Goal: Transaction & Acquisition: Purchase product/service

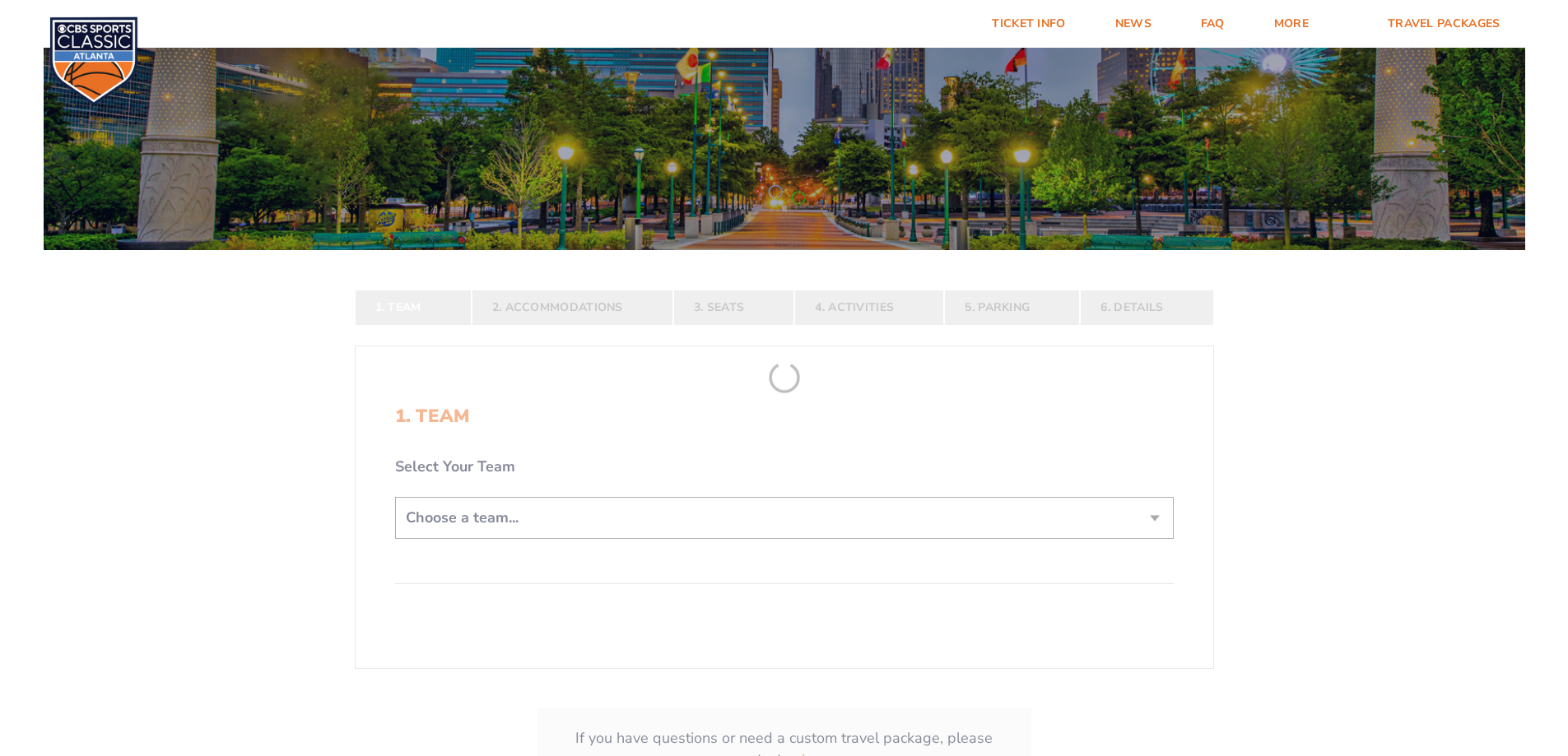
scroll to position [247, 0]
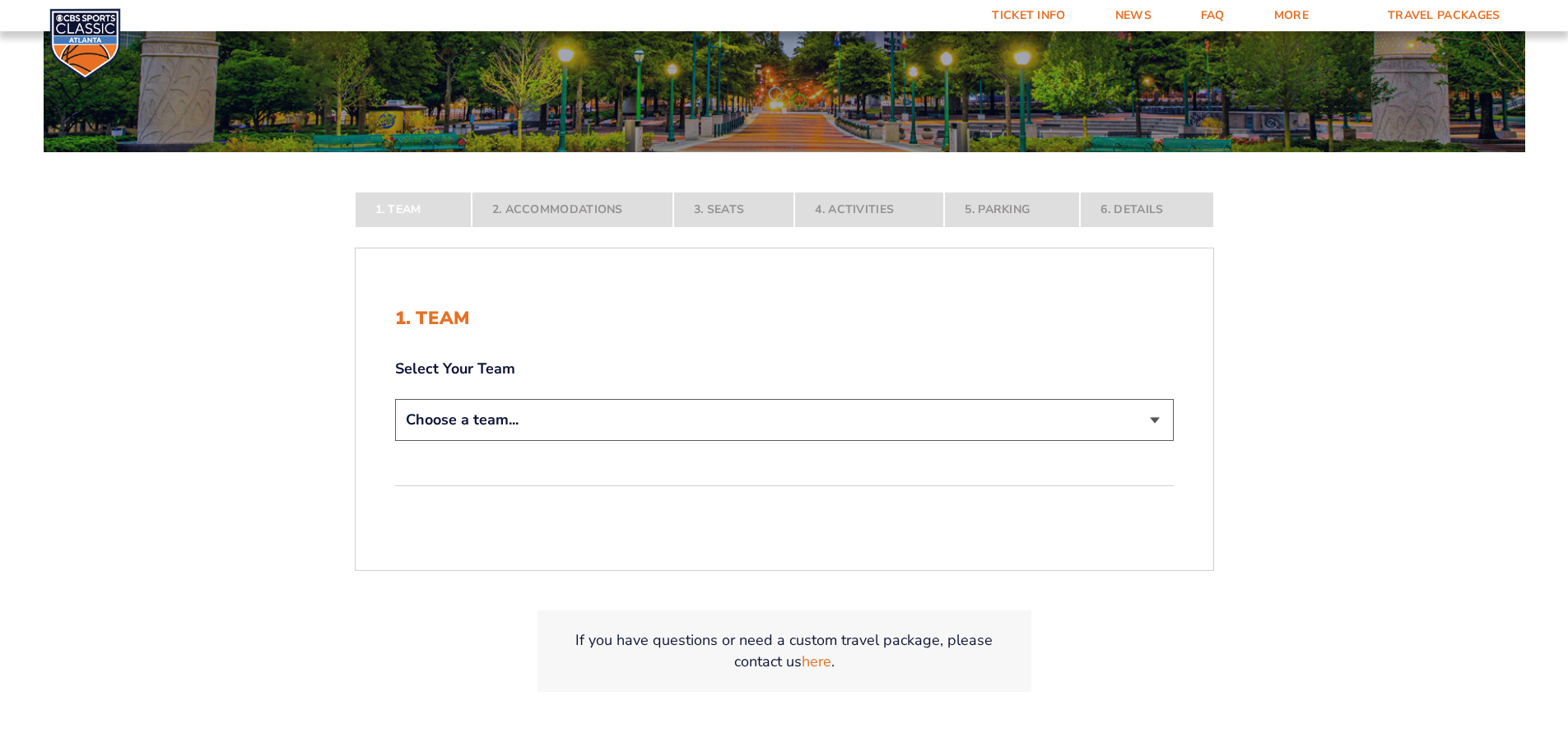
click at [1157, 428] on select "Choose a team... [US_STATE] Wildcats [US_STATE] State Buckeyes [US_STATE] Tar H…" at bounding box center [784, 420] width 779 height 42
select select "12956"
click at [395, 441] on select "Choose a team... [US_STATE] Wildcats [US_STATE] State Buckeyes [US_STATE] Tar H…" at bounding box center [784, 420] width 779 height 42
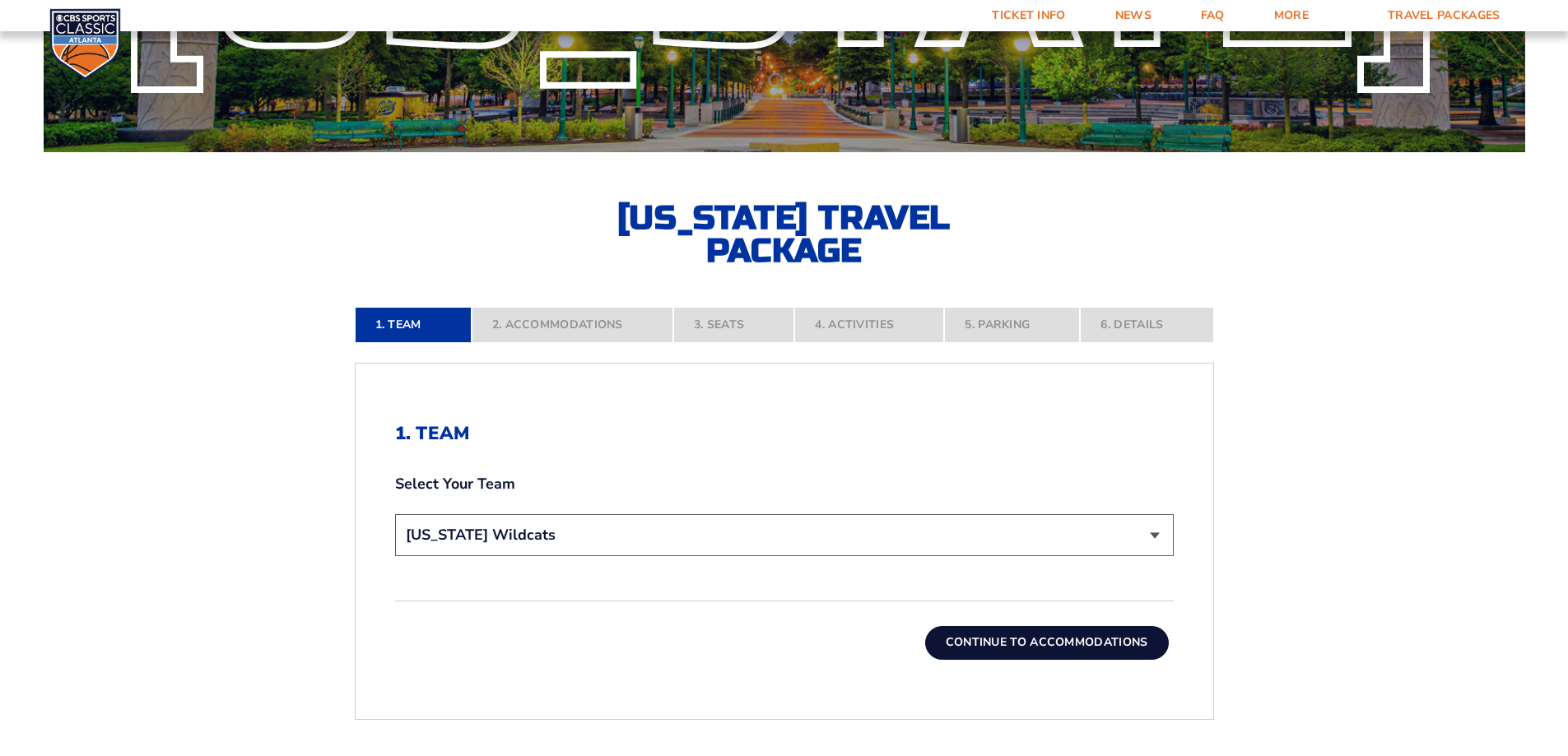
click at [1093, 646] on button "Continue To Accommodations" at bounding box center [1047, 642] width 243 height 33
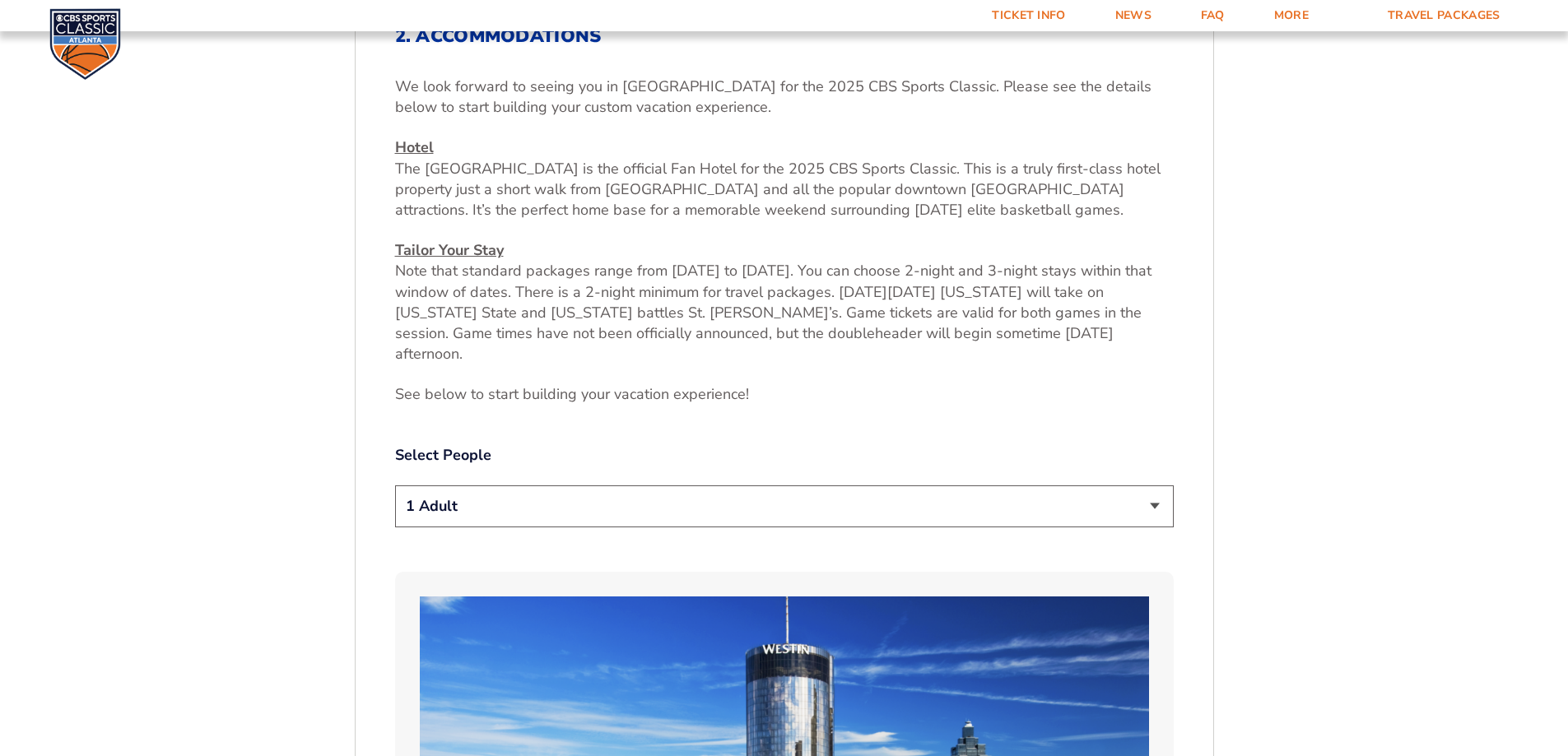
scroll to position [687, 0]
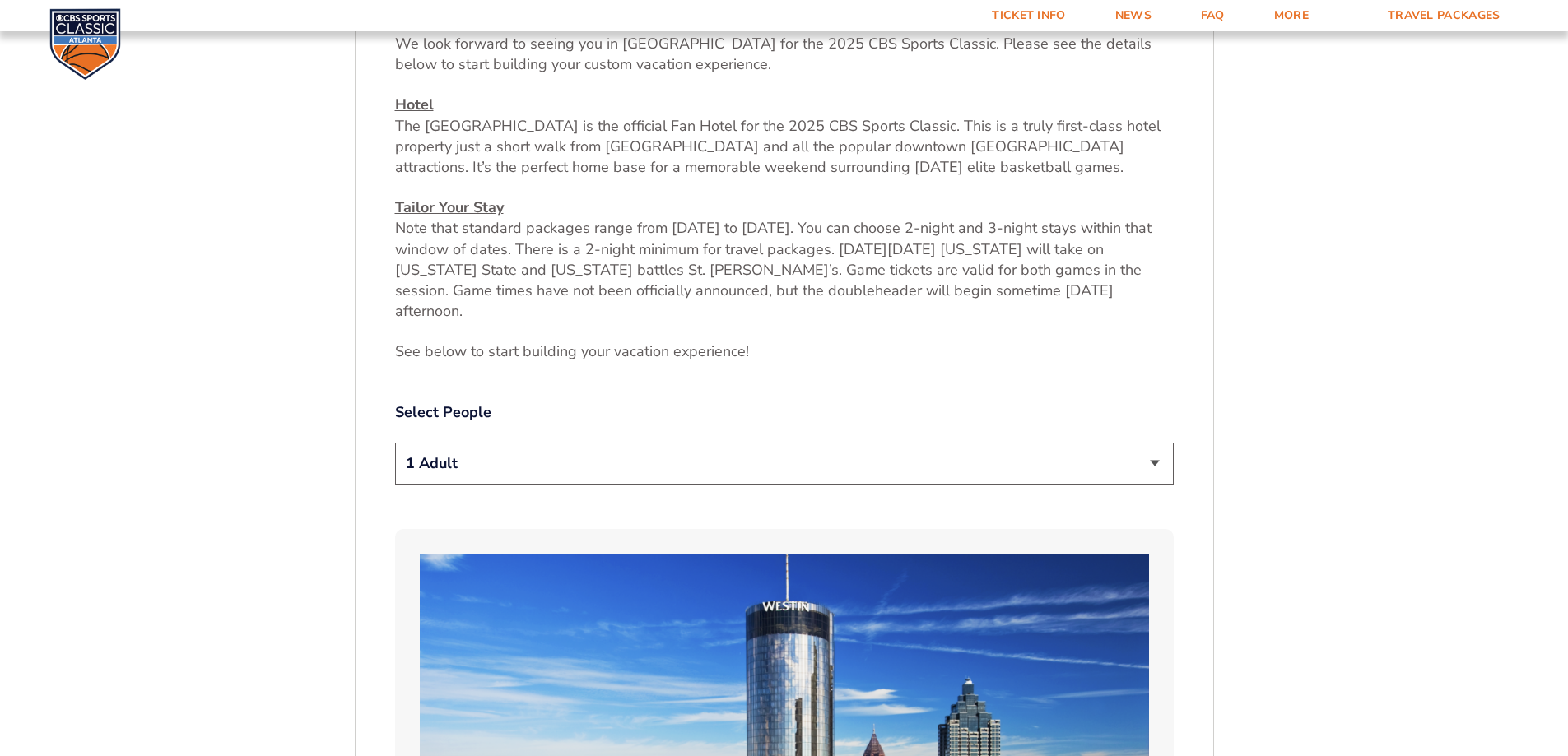
click at [1156, 448] on select "1 Adult 2 Adults 3 Adults 4 Adults 2 Adults + 1 Child 2 Adults + 2 Children 2 A…" at bounding box center [784, 463] width 779 height 42
select select "4 Adults"
click at [395, 443] on select "1 Adult 2 Adults 3 Adults 4 Adults 2 Adults + 1 Child 2 Adults + 2 Children 2 A…" at bounding box center [784, 463] width 779 height 42
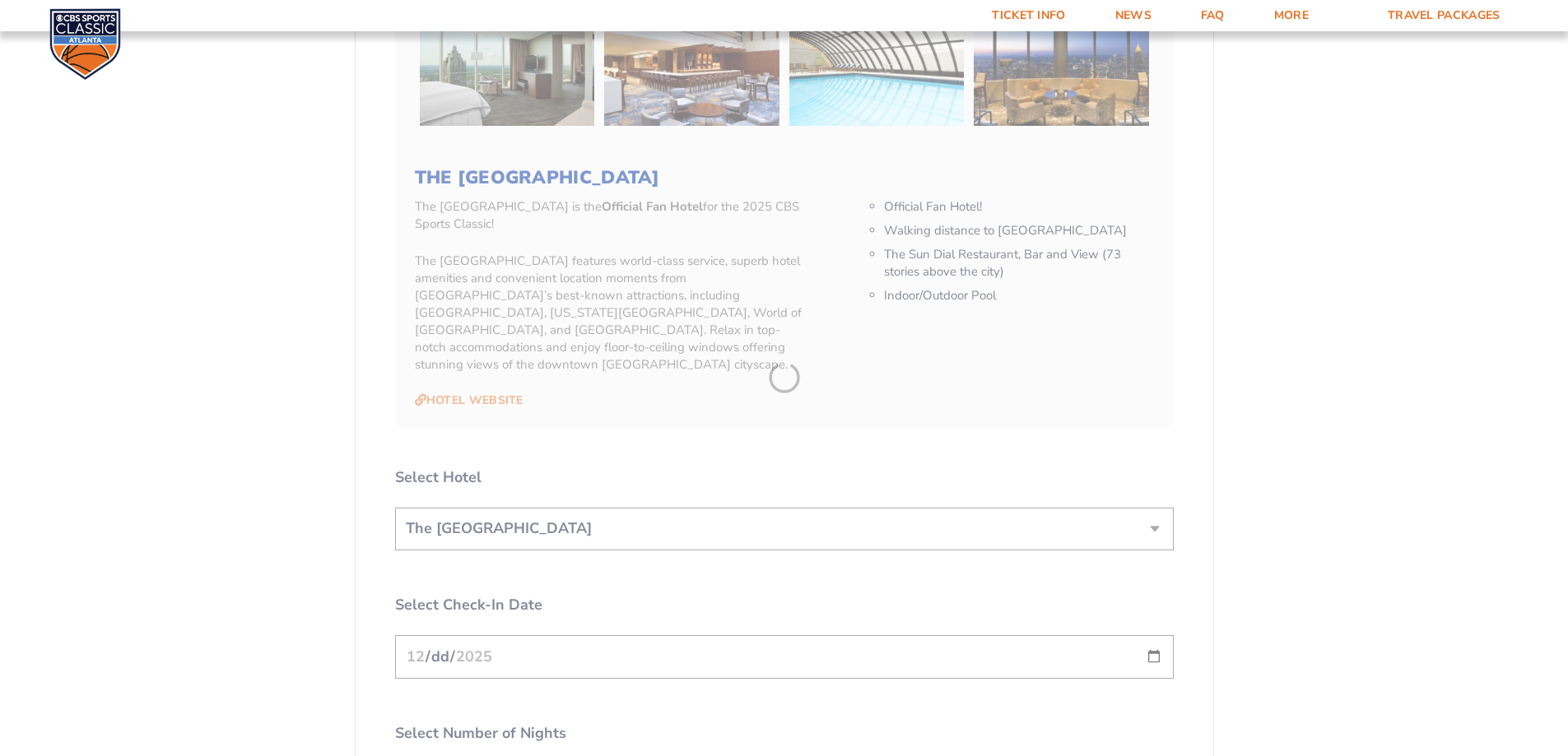
scroll to position [1839, 0]
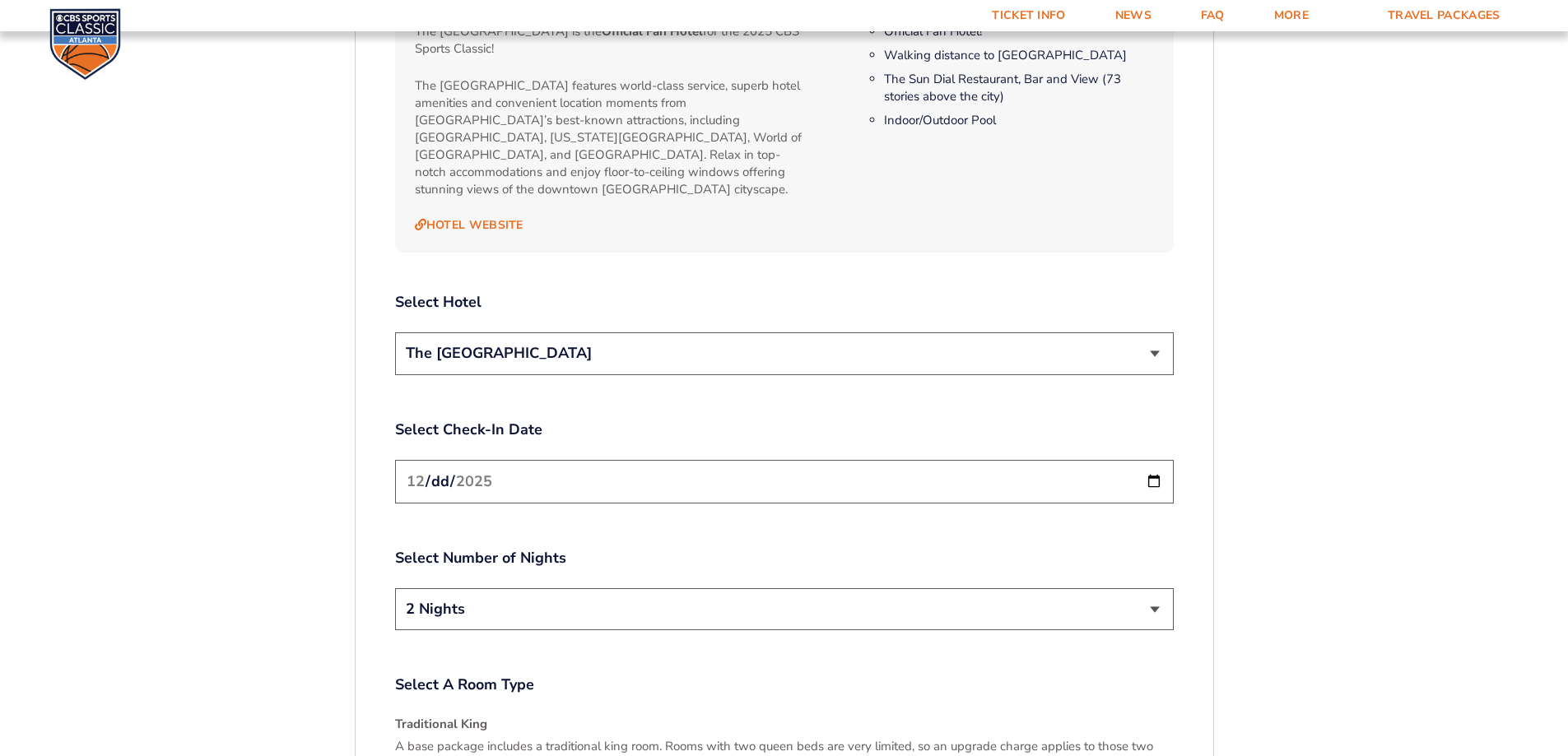
click at [1157, 333] on select "The [GEOGRAPHIC_DATA]" at bounding box center [784, 353] width 779 height 42
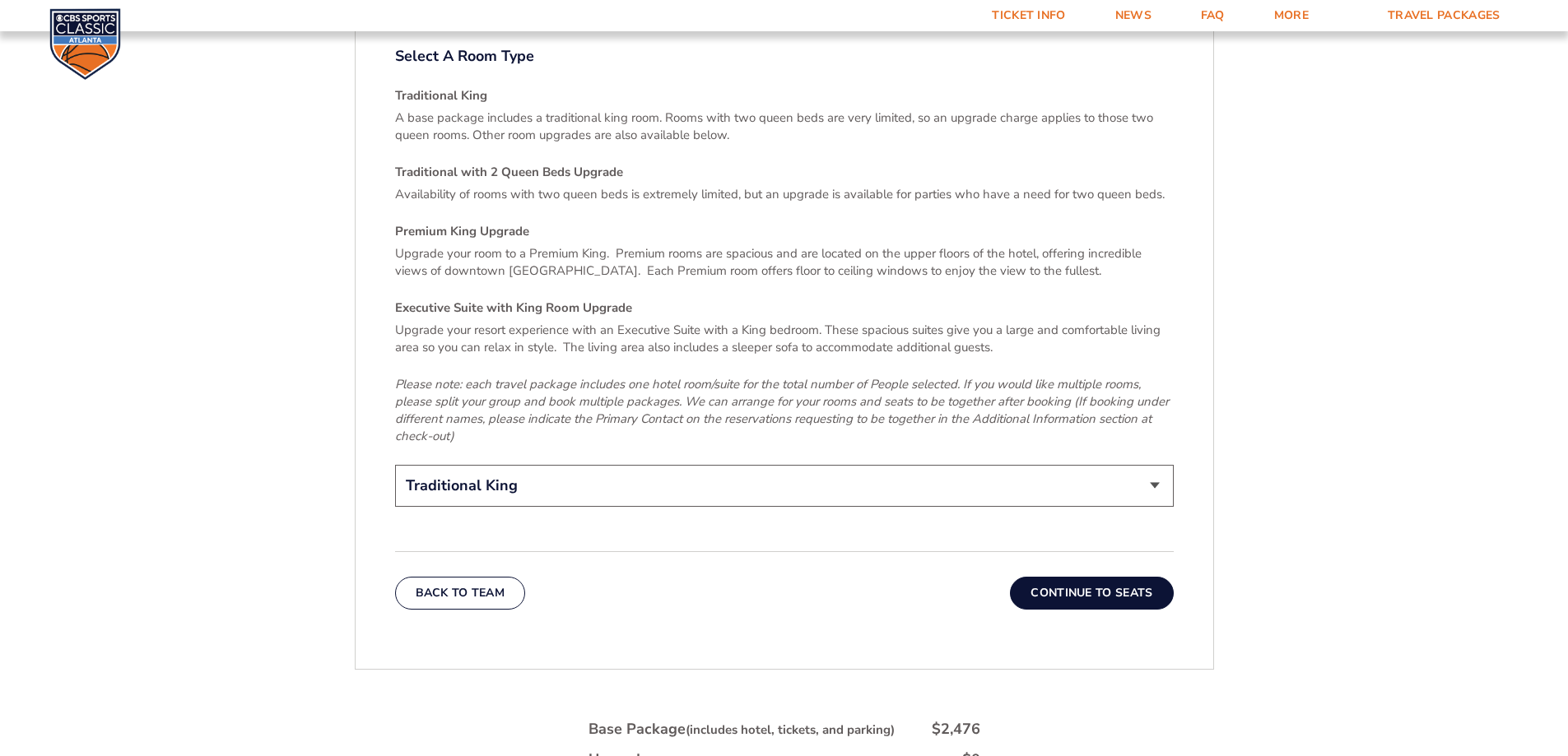
scroll to position [2497, 0]
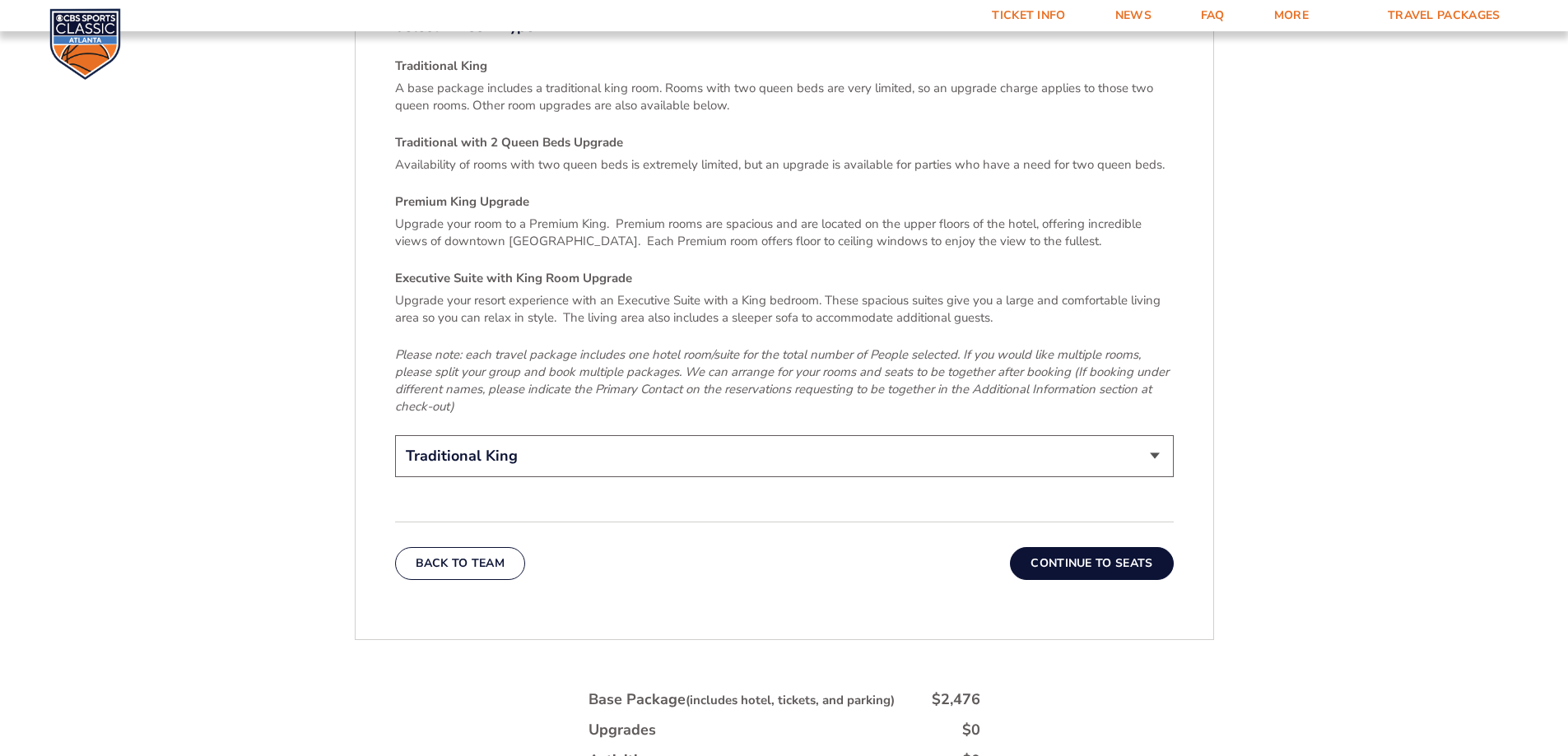
click at [1154, 435] on select "Traditional King Traditional with 2 Queen Beds Upgrade (+$95 per night) Premium…" at bounding box center [784, 455] width 779 height 42
select select "Traditional with 2 Queen Beds Upgrade"
click at [395, 435] on select "Traditional King Traditional with 2 Queen Beds Upgrade (+$95 per night) Premium…" at bounding box center [784, 455] width 779 height 42
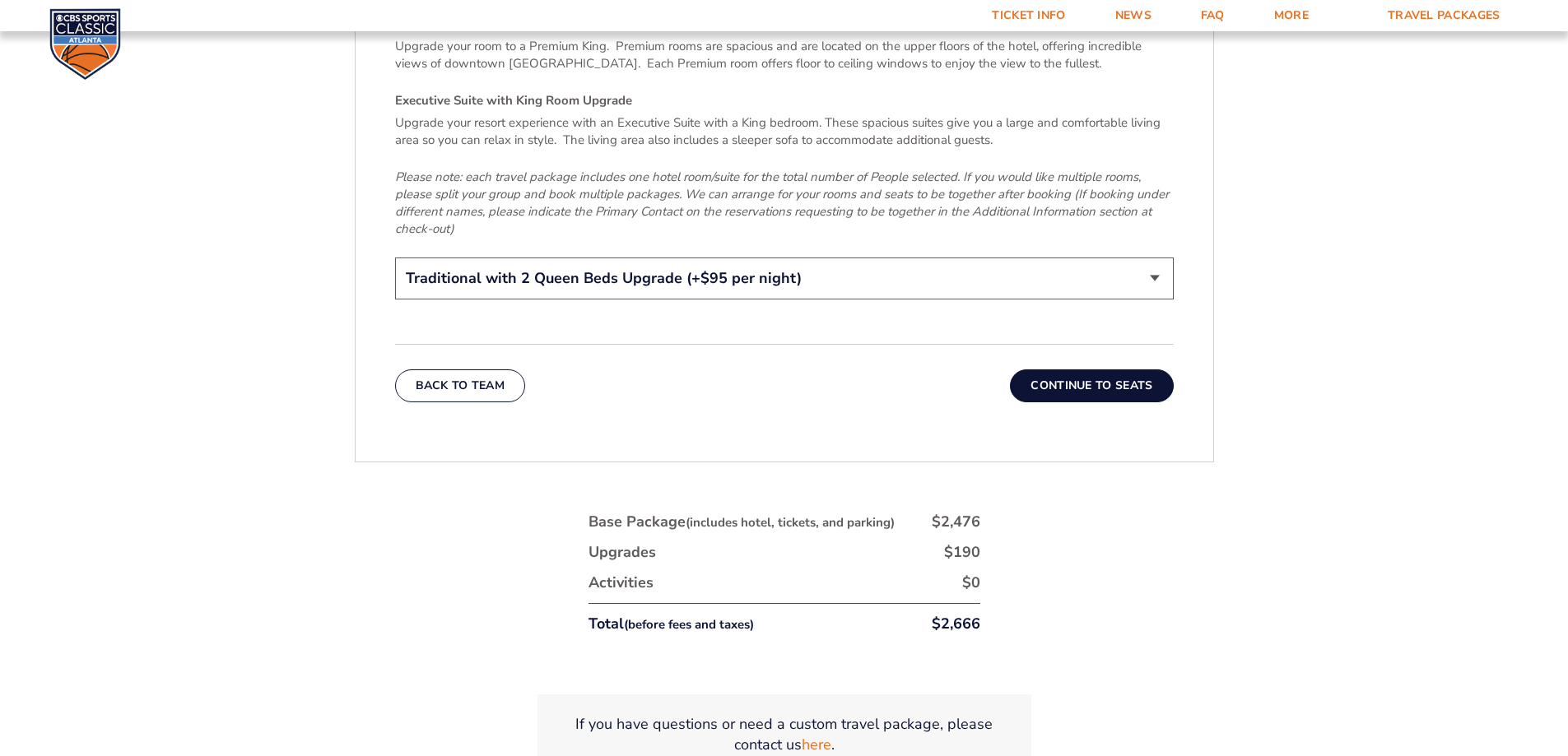
scroll to position [2744, 0]
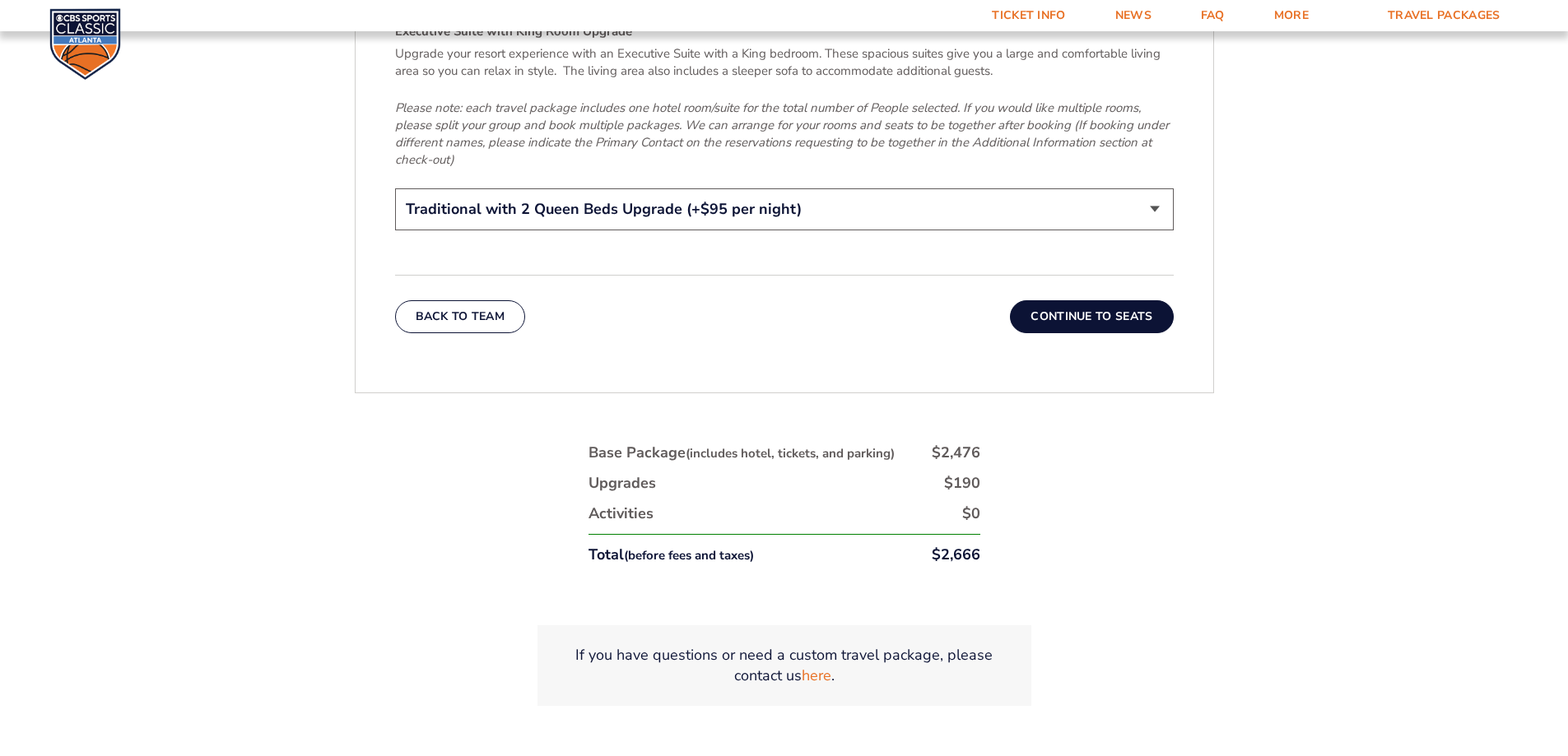
click at [1126, 300] on button "Continue To Seats" at bounding box center [1092, 316] width 163 height 33
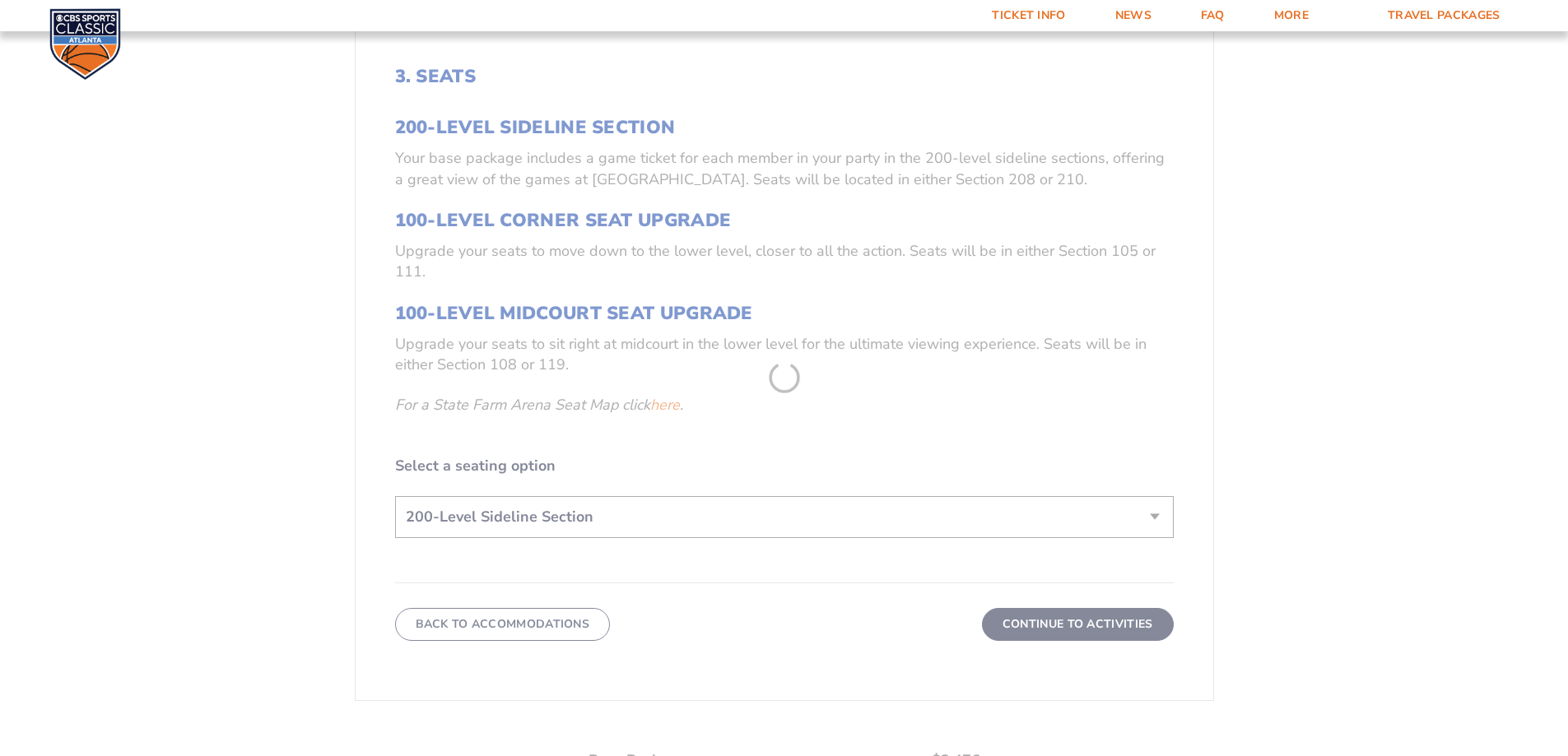
scroll to position [604, 0]
click at [606, 309] on form "[US_STATE] [US_STATE] Travel Package [US_STATE][GEOGRAPHIC_DATA] [US_STATE] Sta…" at bounding box center [784, 244] width 1568 height 1697
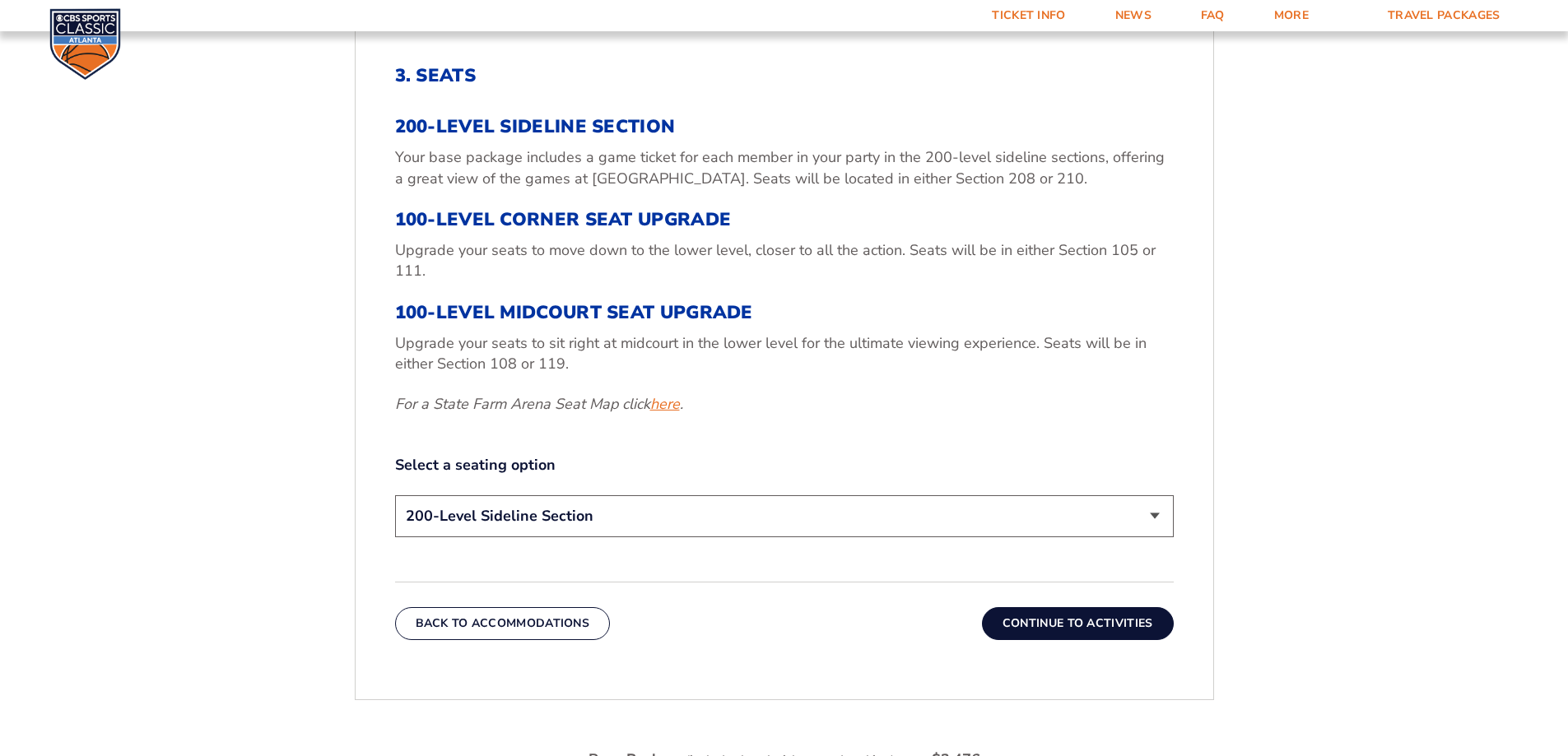
click at [666, 406] on link "here" at bounding box center [664, 404] width 29 height 20
click at [1152, 516] on select "200-Level Sideline Section 100-Level Corner Seat Upgrade (+$120 per person) 100…" at bounding box center [784, 516] width 779 height 42
select select "100-Level Midcourt Seat Upgrade"
click at [395, 495] on select "200-Level Sideline Section 100-Level Corner Seat Upgrade (+$120 per person) 100…" at bounding box center [784, 516] width 779 height 42
click at [672, 401] on link "here" at bounding box center [664, 404] width 29 height 20
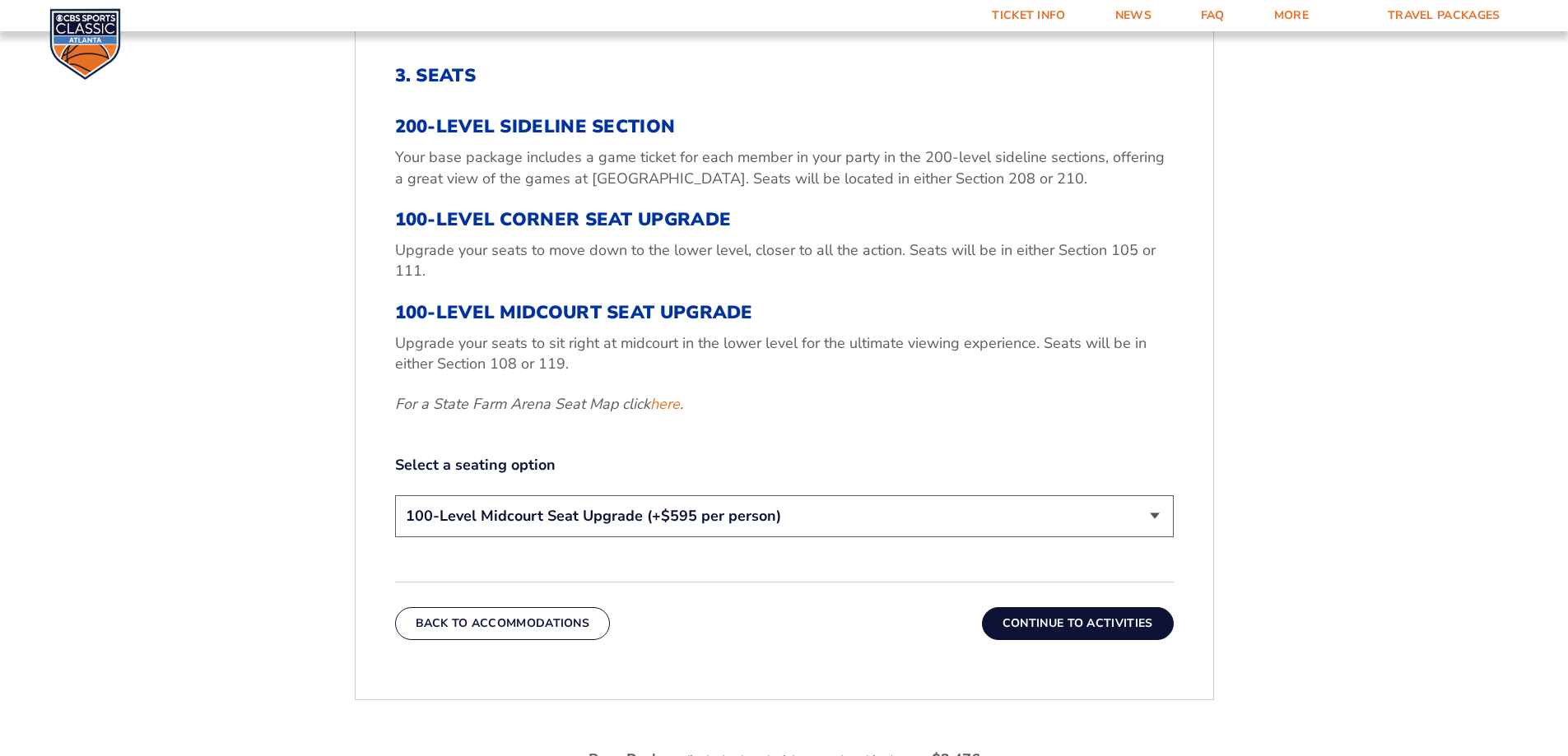
click at [1105, 617] on button "Continue To Activities" at bounding box center [1078, 623] width 192 height 33
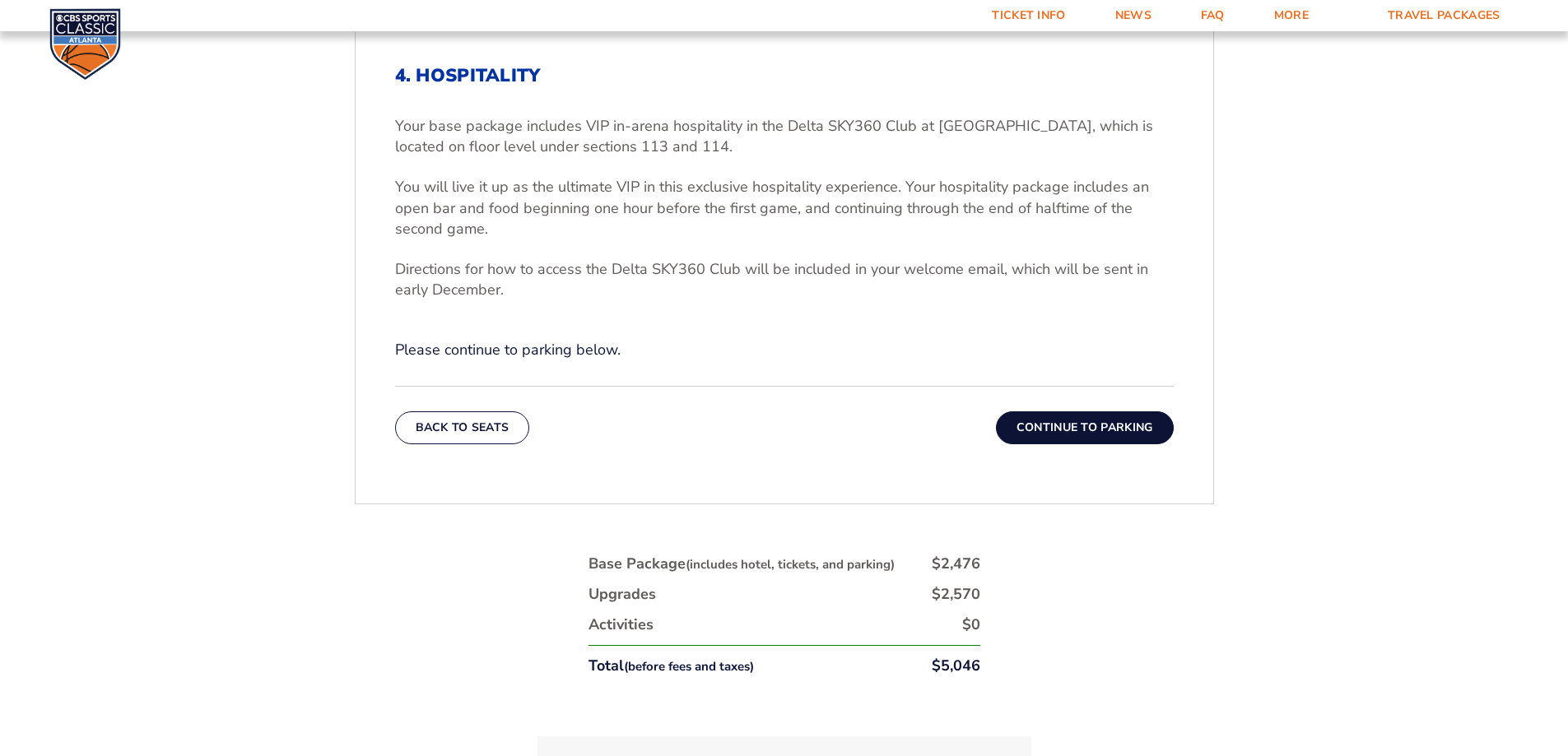
click at [1066, 435] on button "Continue To Parking" at bounding box center [1085, 428] width 178 height 33
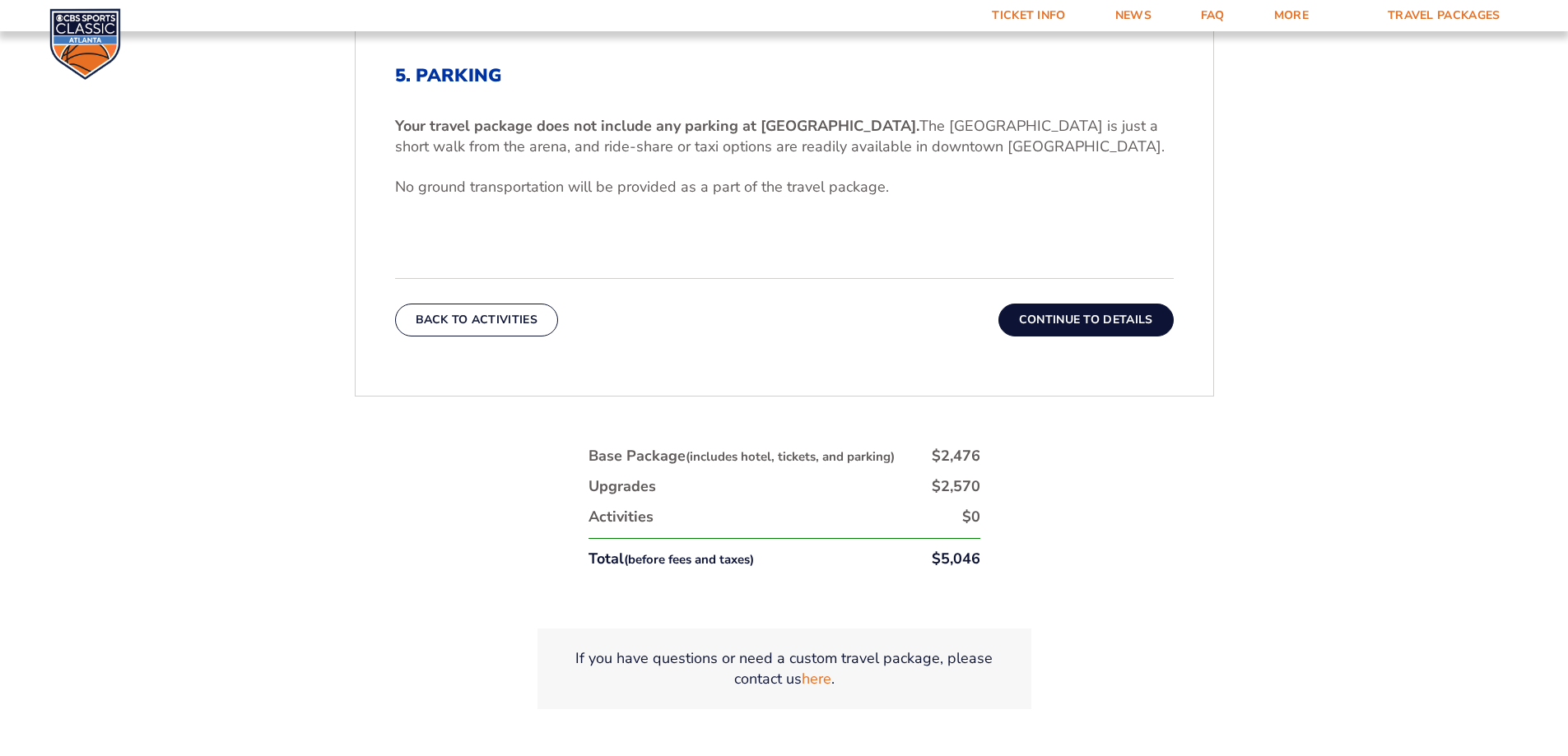
click at [1078, 325] on button "Continue To Details" at bounding box center [1086, 319] width 175 height 33
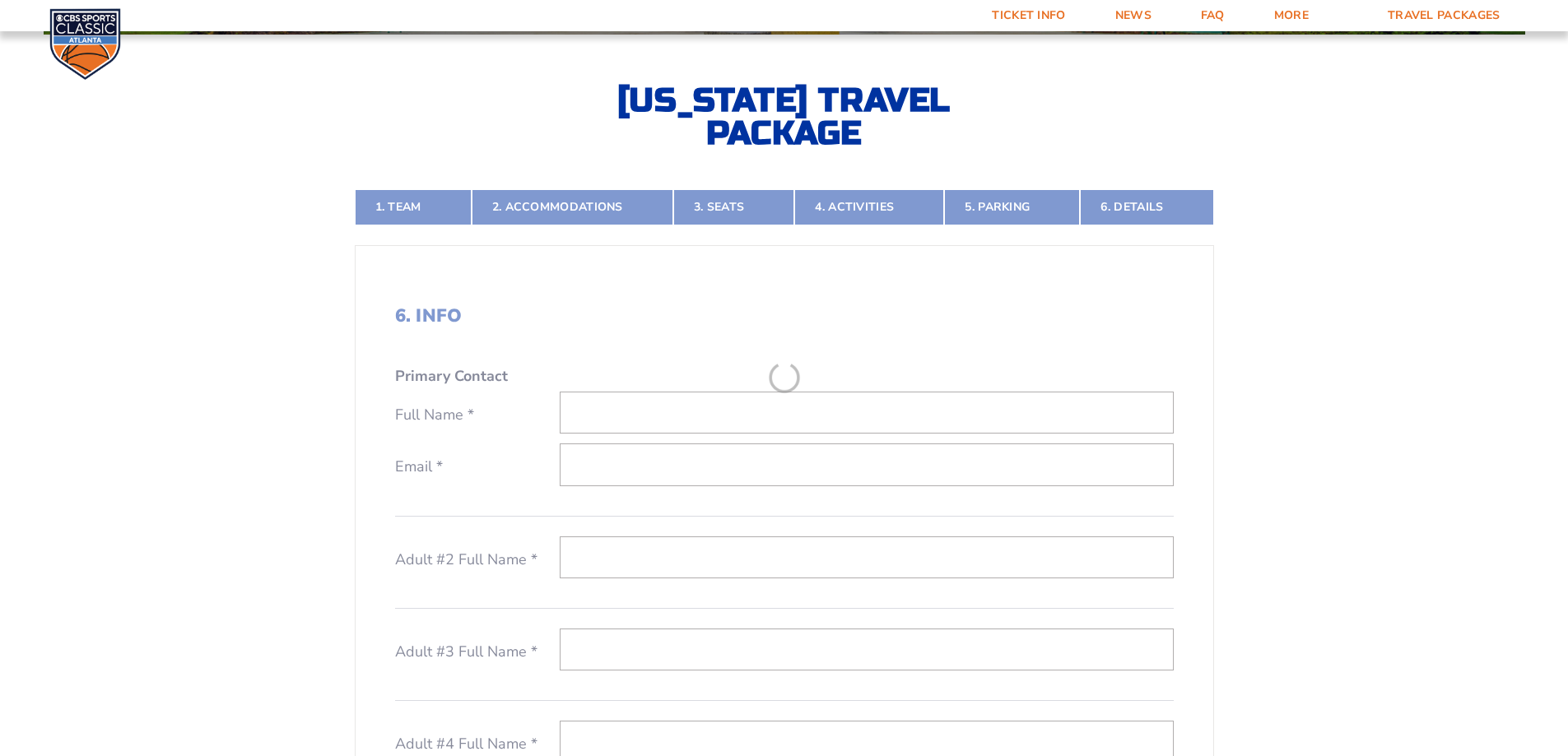
scroll to position [358, 0]
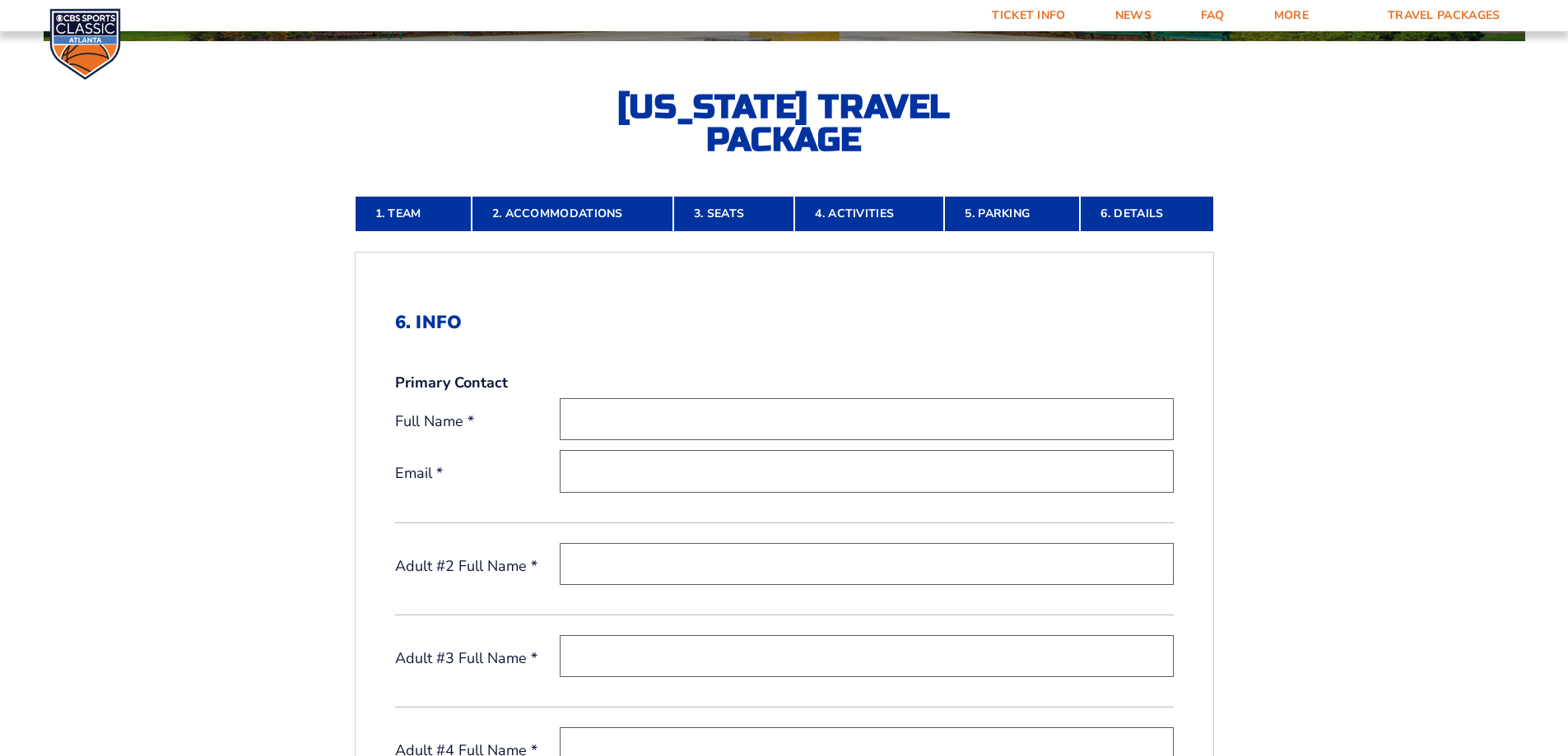
click at [683, 423] on input "text" at bounding box center [867, 419] width 614 height 42
type input "Amy Beehn"
type input "amy.beehn@hotmail.com"
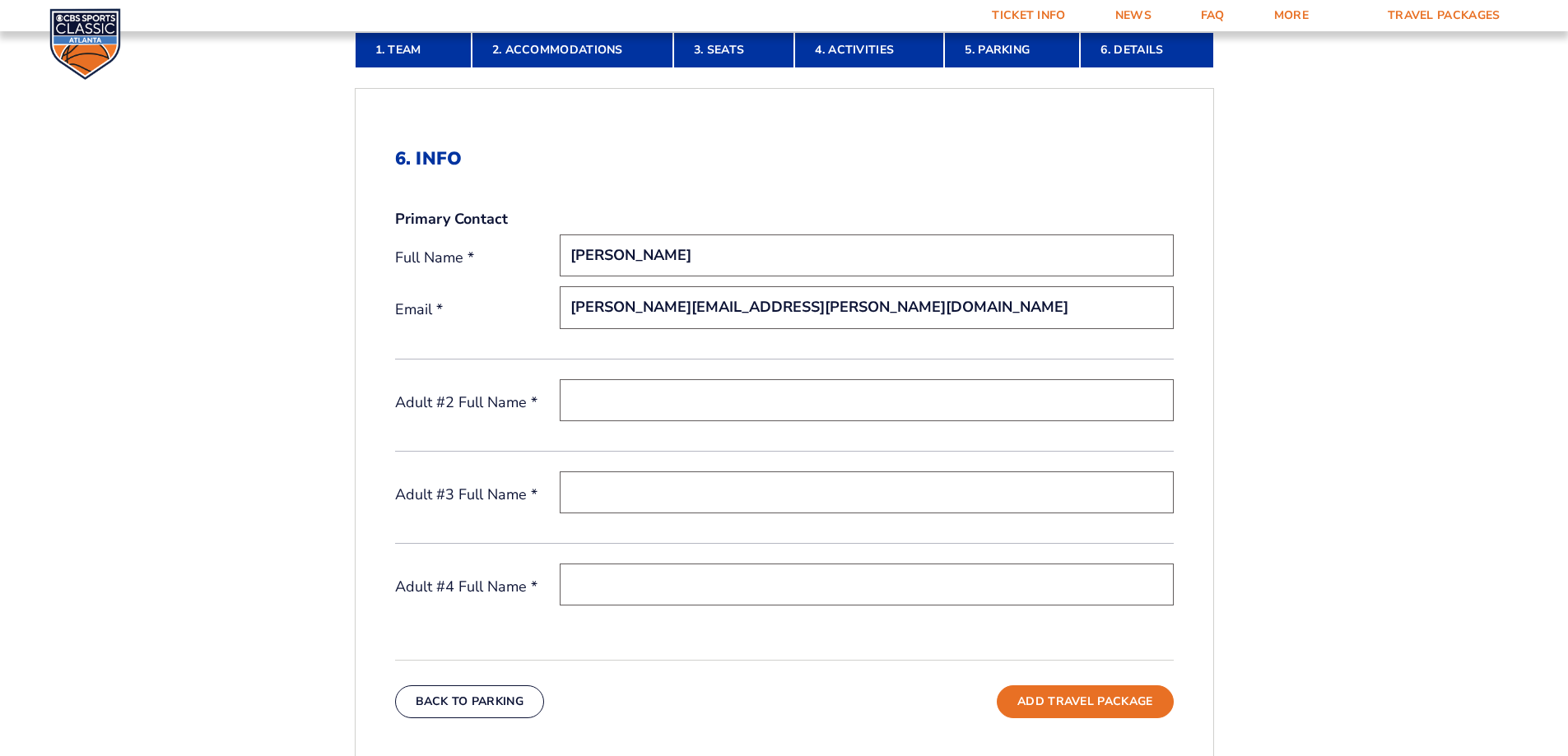
scroll to position [523, 0]
click at [710, 405] on input "text" at bounding box center [867, 398] width 614 height 42
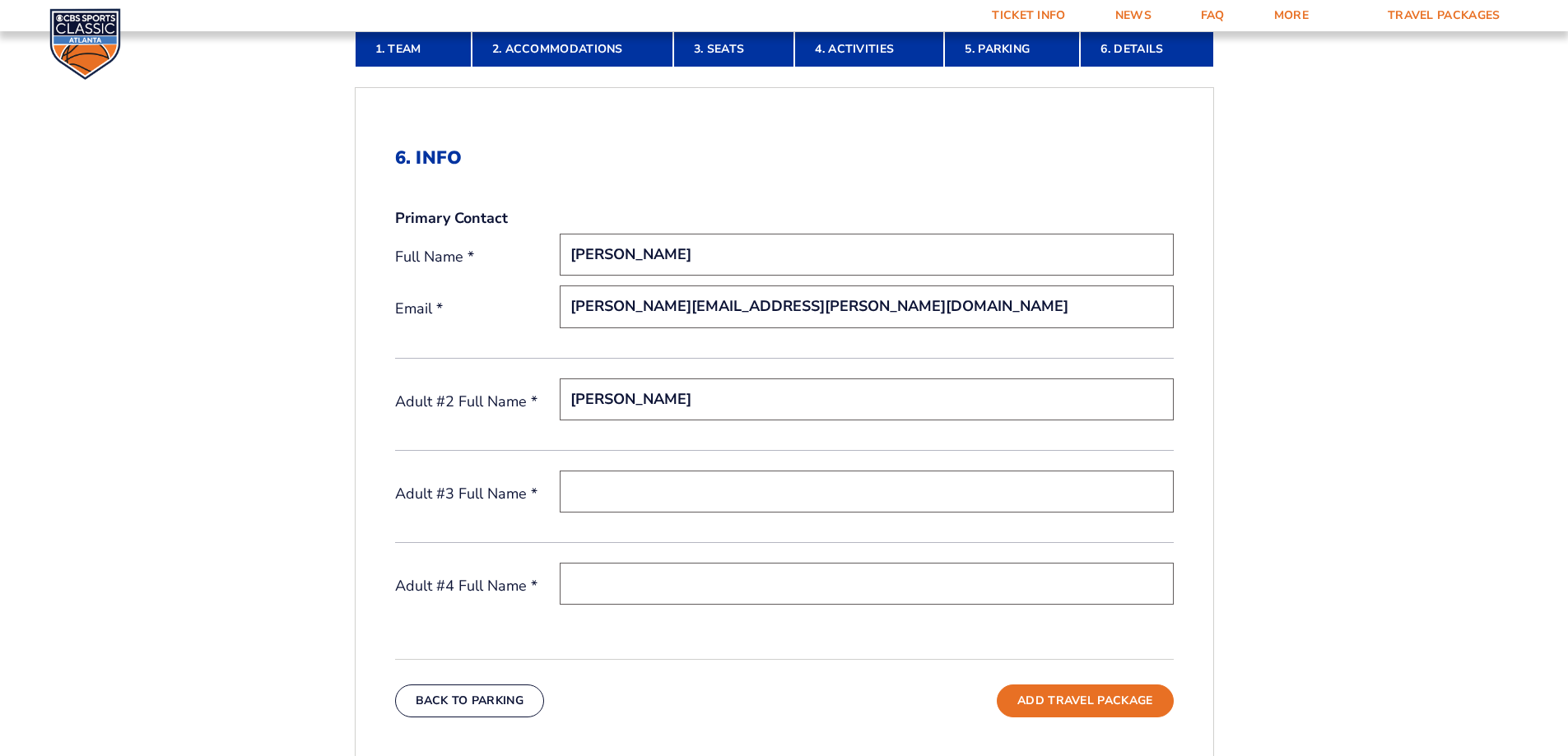
type input "Tyce Beehn"
click at [645, 494] on input "text" at bounding box center [867, 491] width 614 height 42
type input "Zoey Beehn"
click at [641, 585] on input "text" at bounding box center [867, 583] width 614 height 42
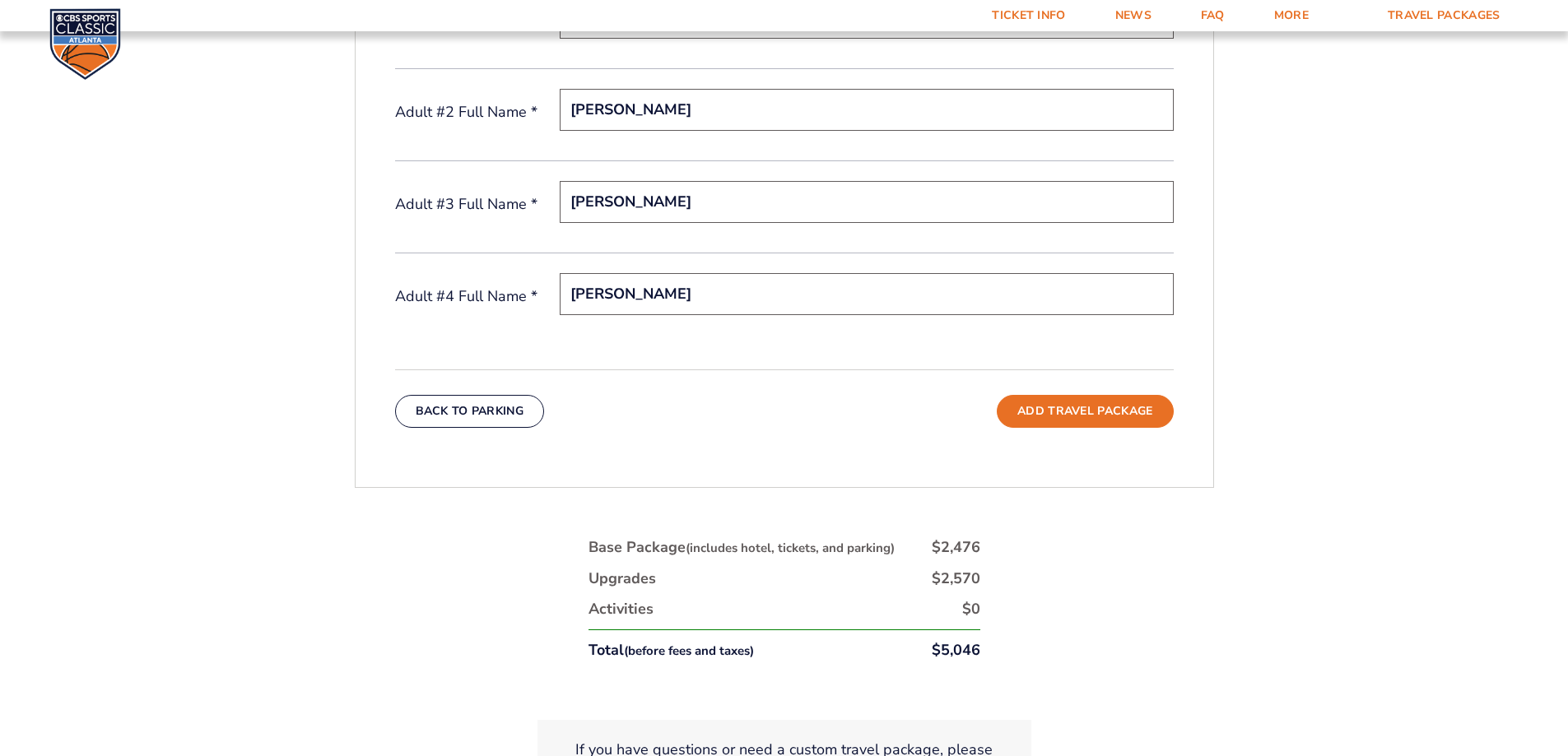
scroll to position [933, 0]
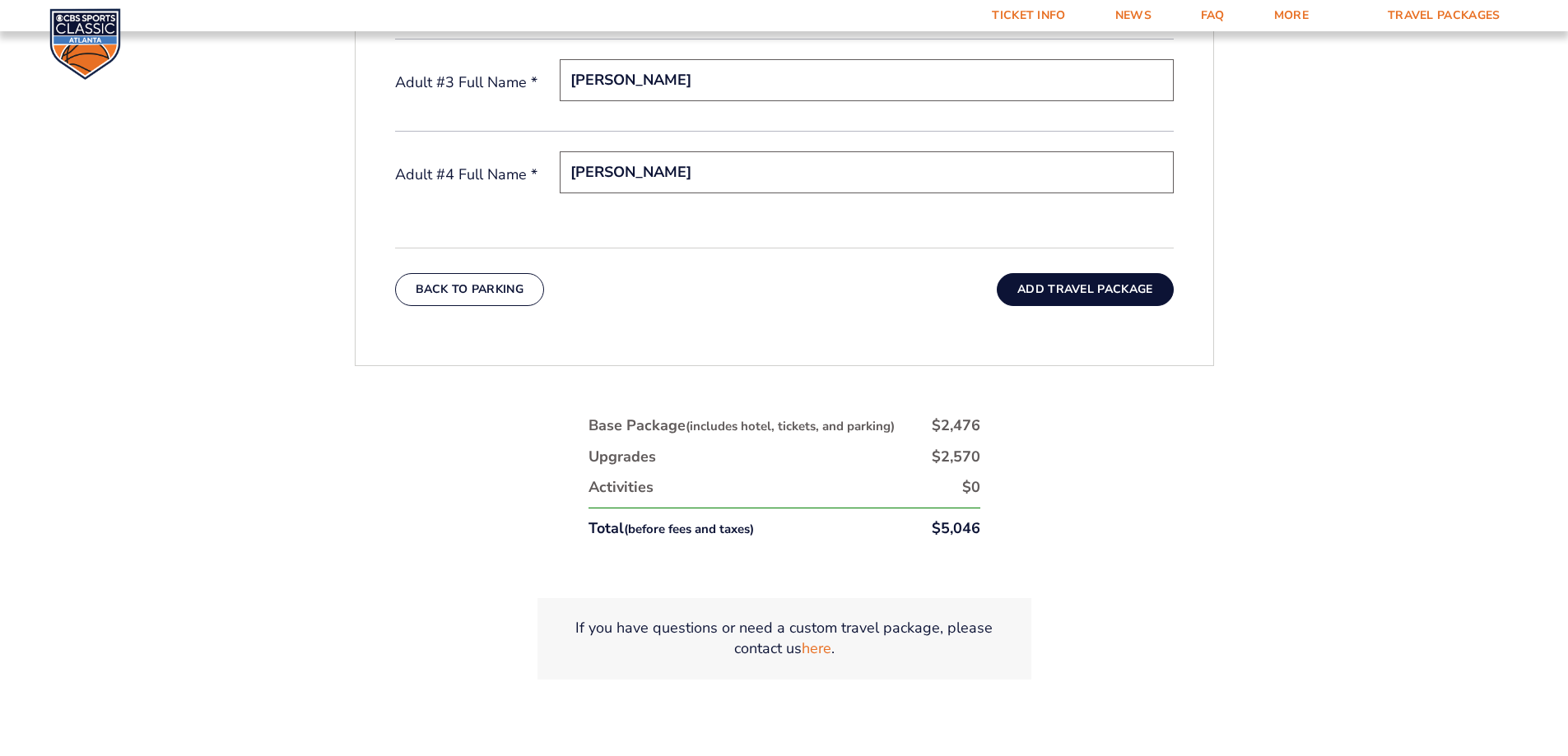
type input "Charles Hicks"
click at [1099, 288] on button "Add Travel Package" at bounding box center [1085, 289] width 176 height 33
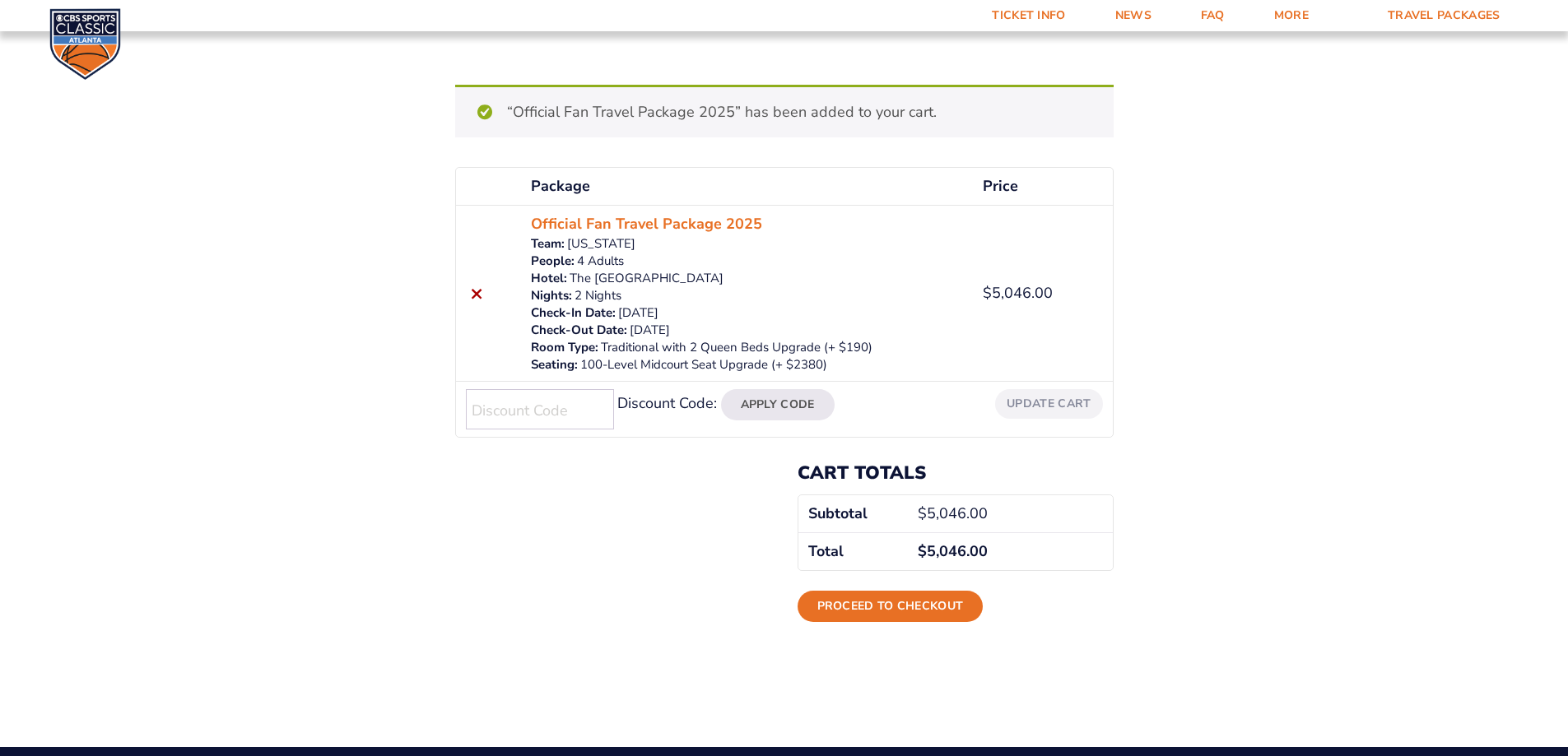
scroll to position [83, 0]
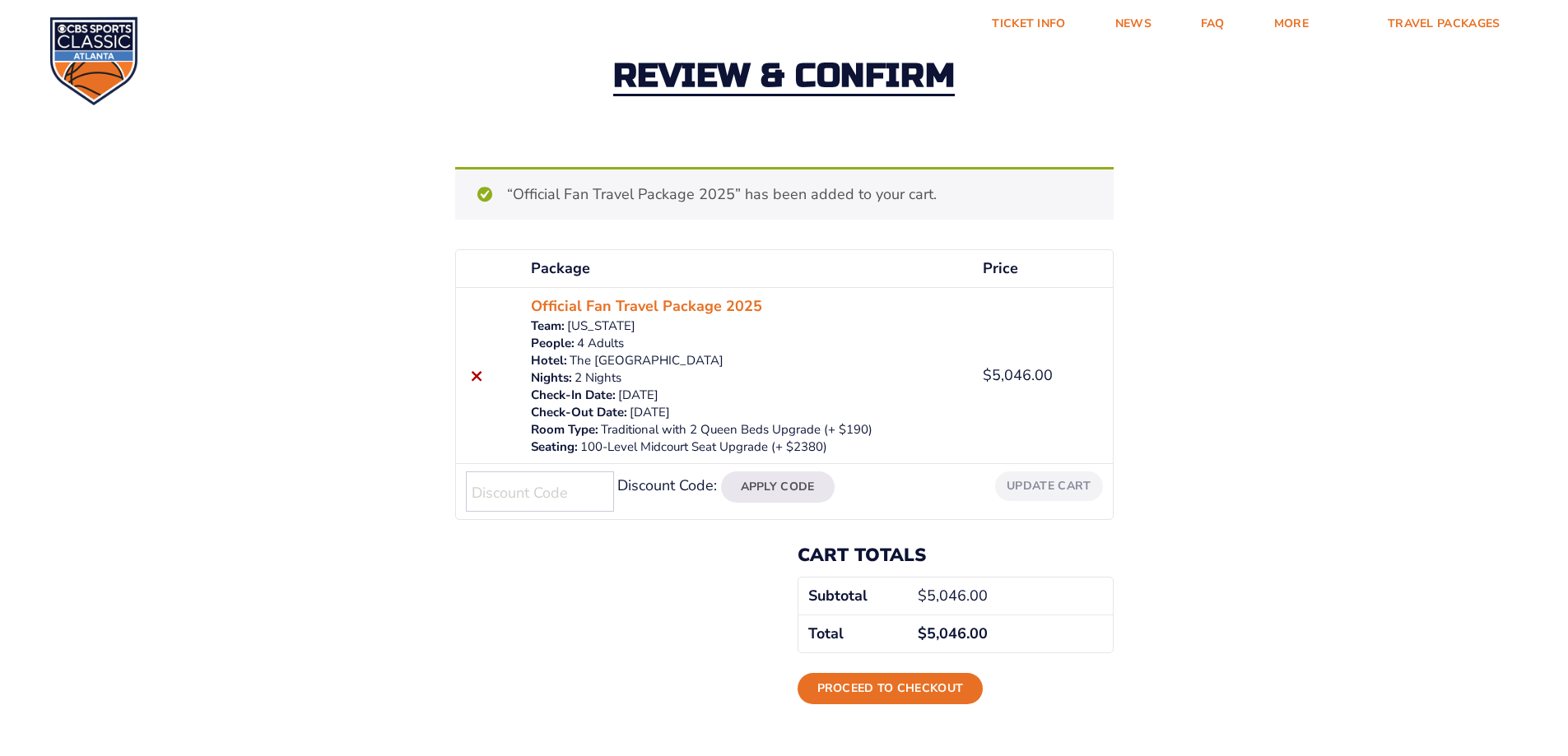
click at [550, 493] on input "Discount Code:" at bounding box center [540, 491] width 148 height 40
type input ""WELCOME10""
click at [721, 471] on button "Apply Code" at bounding box center [778, 486] width 114 height 31
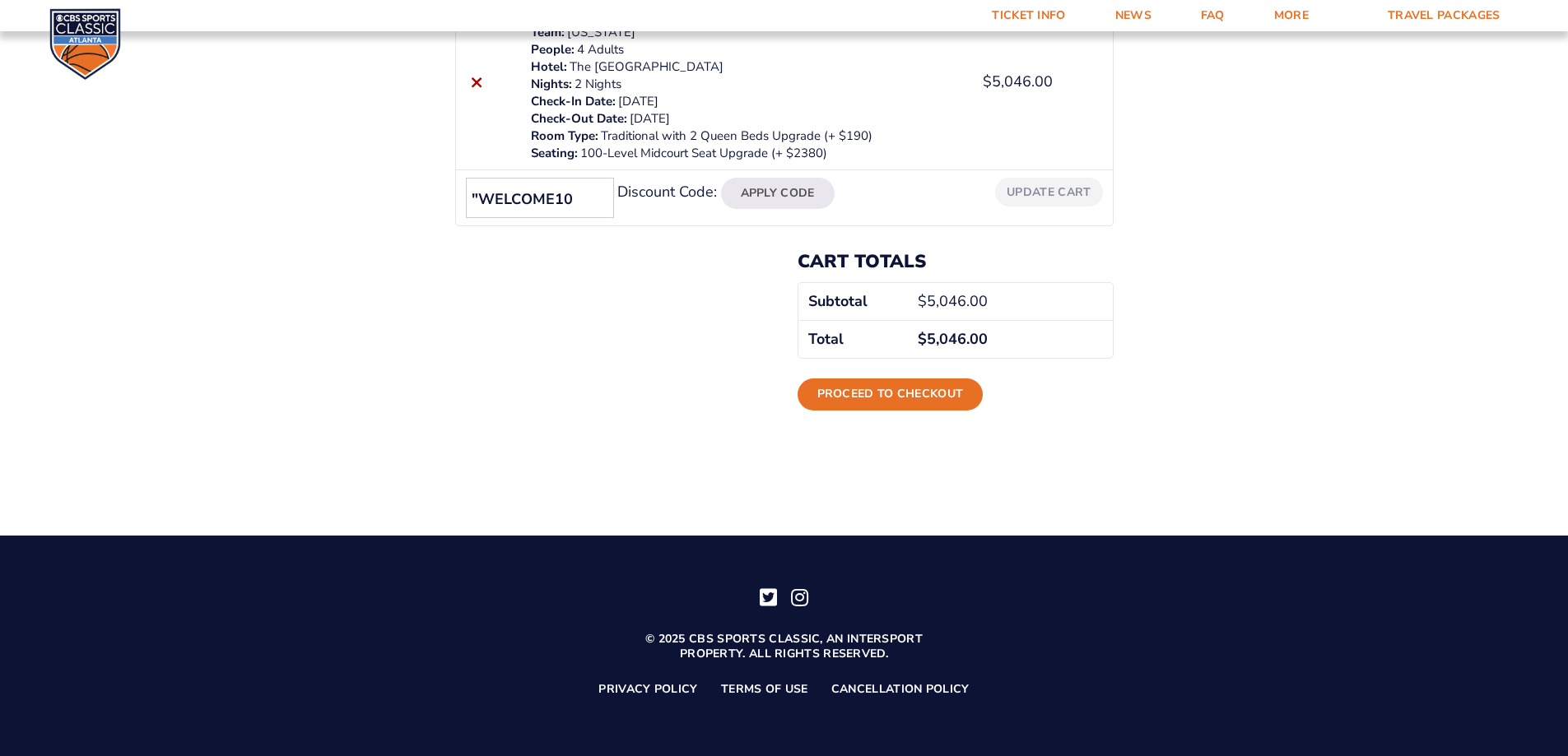
scroll to position [294, 0]
click at [479, 196] on input ""WELCOME10" at bounding box center [540, 197] width 148 height 40
type input "WELCOME10"
click at [771, 199] on button "Apply Code" at bounding box center [778, 193] width 114 height 31
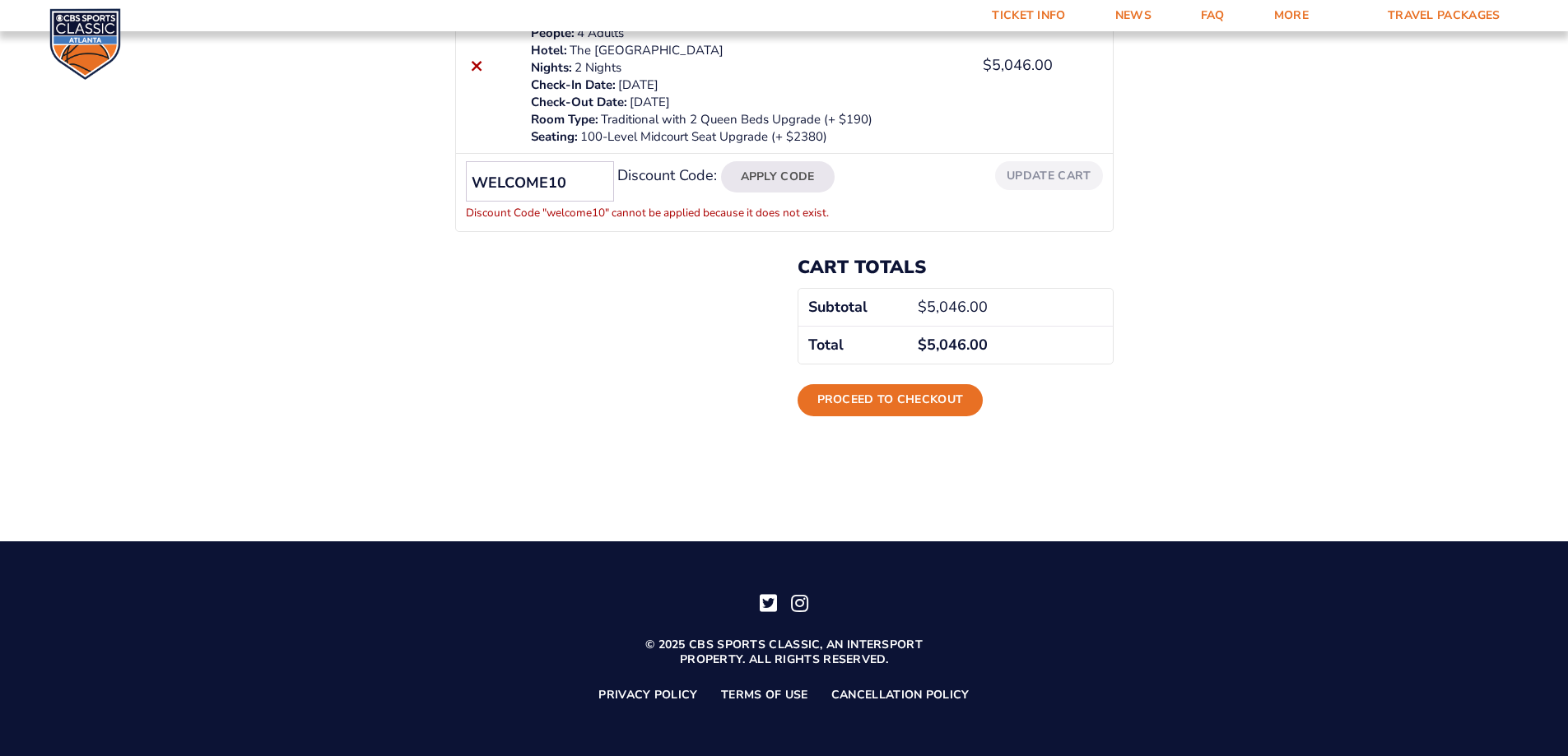
scroll to position [316, 0]
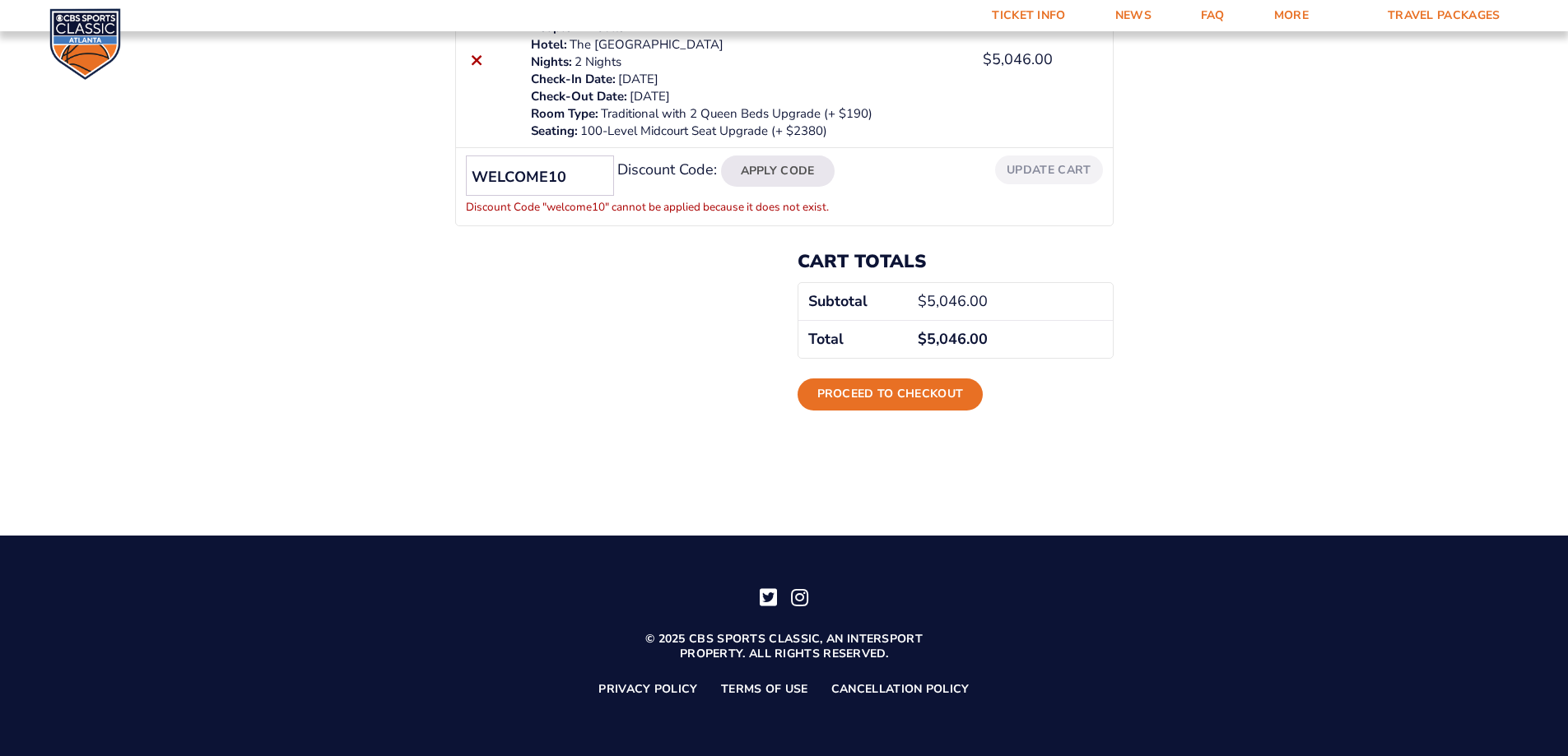
click at [586, 173] on input "WELCOME10" at bounding box center [540, 175] width 148 height 40
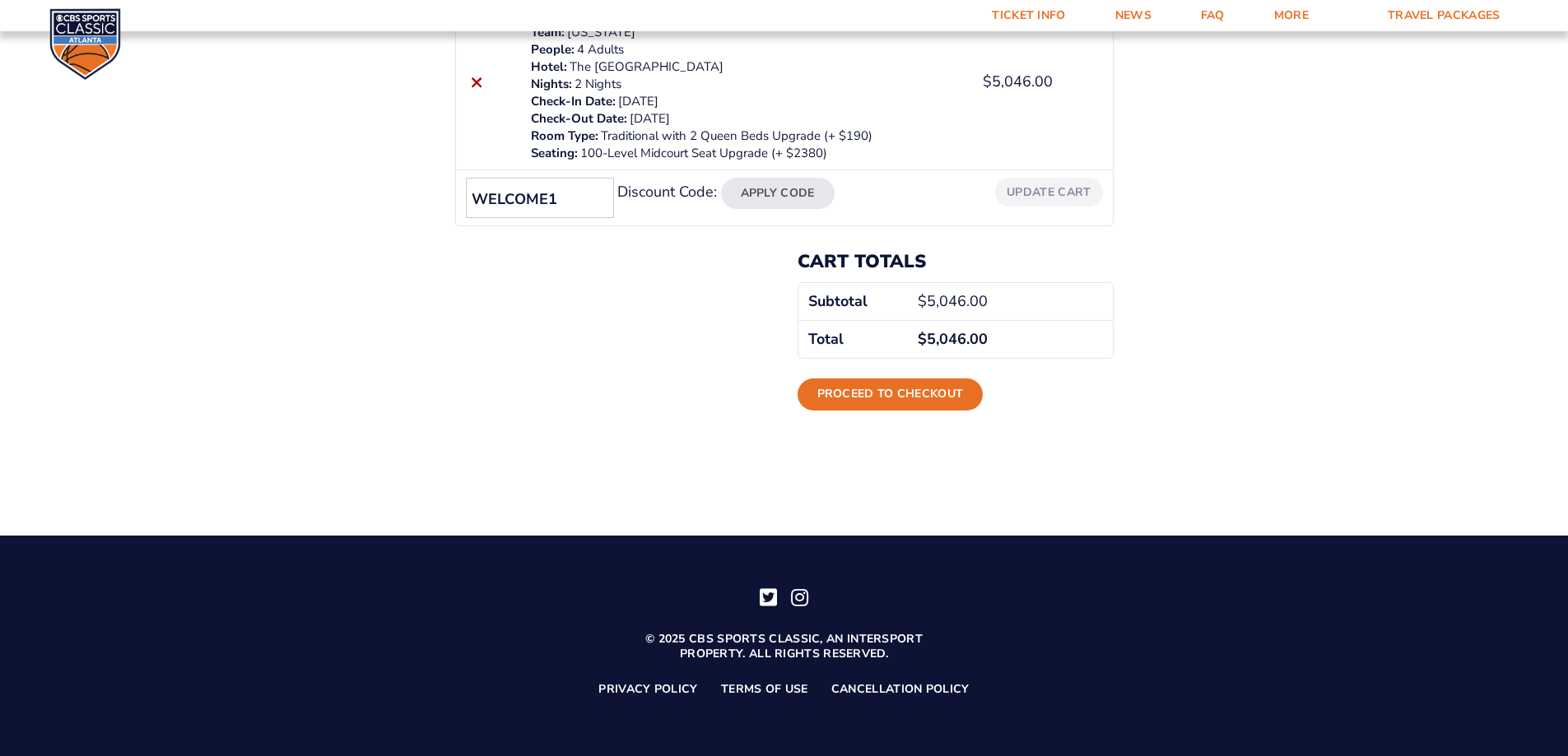
scroll to position [294, 0]
type input "W"
type input "THECHI"
click at [721, 177] on button "Apply Code" at bounding box center [778, 193] width 114 height 31
type input "T"
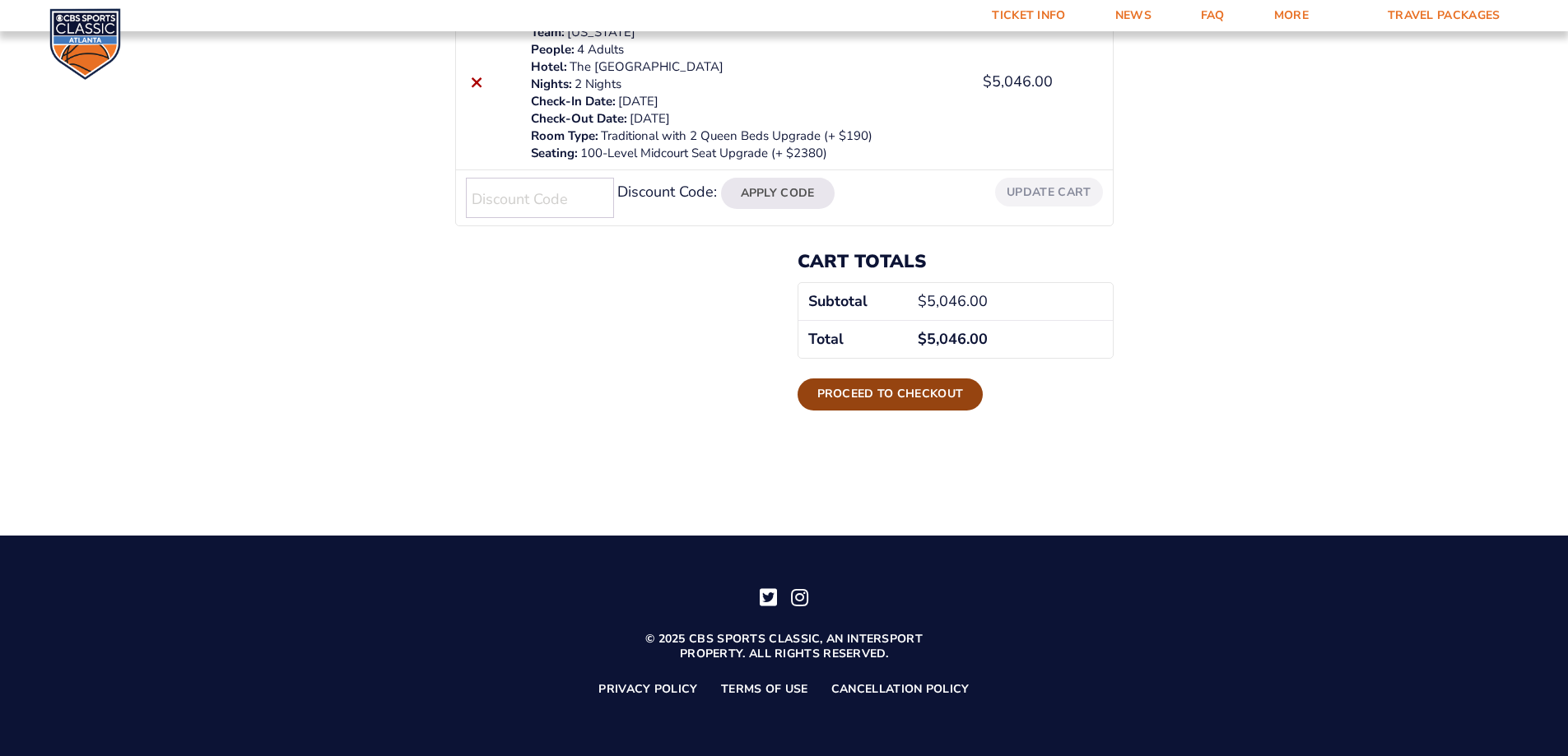
click at [952, 394] on link "Proceed to checkout" at bounding box center [891, 393] width 186 height 31
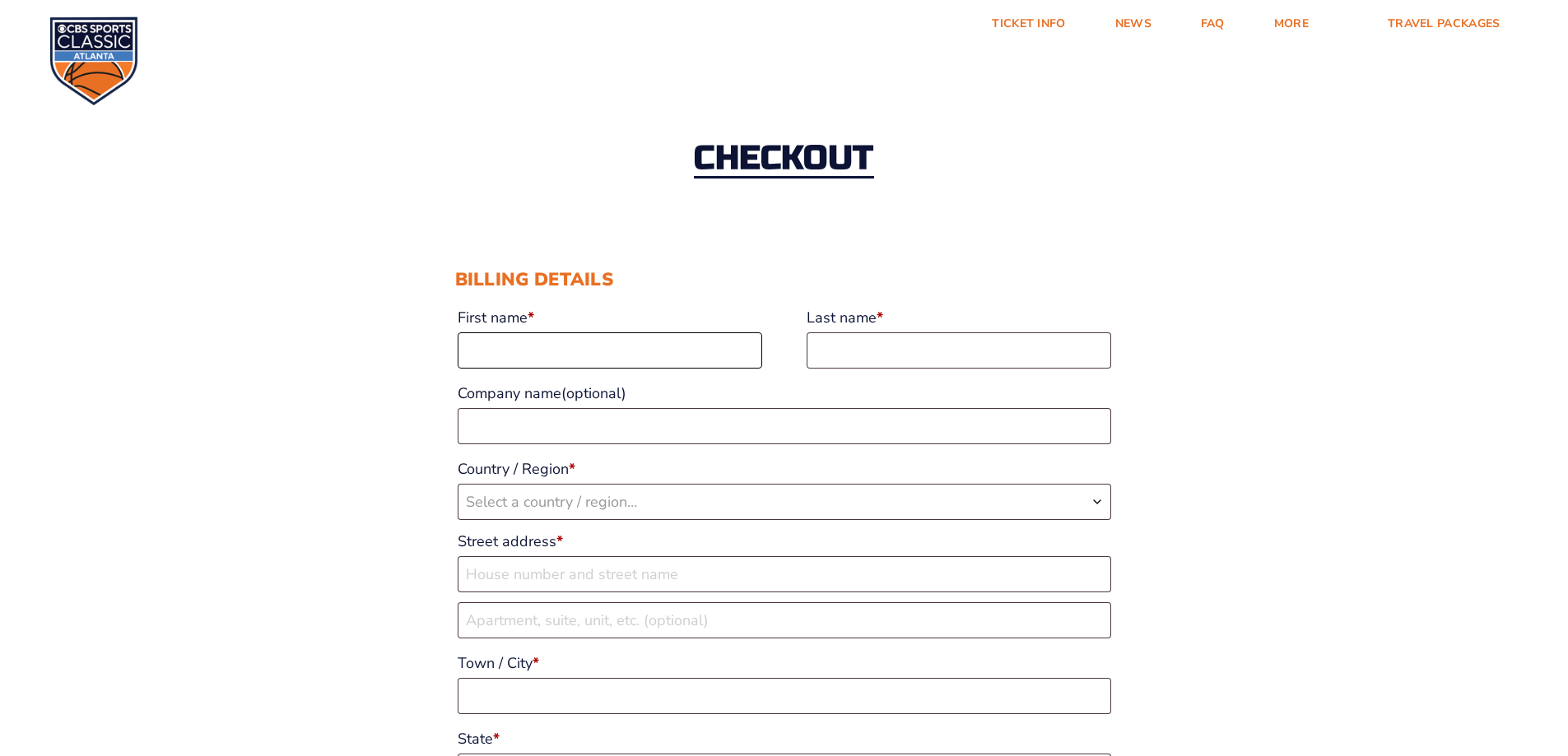
click at [693, 345] on input "First name *" at bounding box center [609, 350] width 305 height 36
type input "Amy"
type input "Beehn"
select select "US"
type input "2300 Meadowhill Lane"
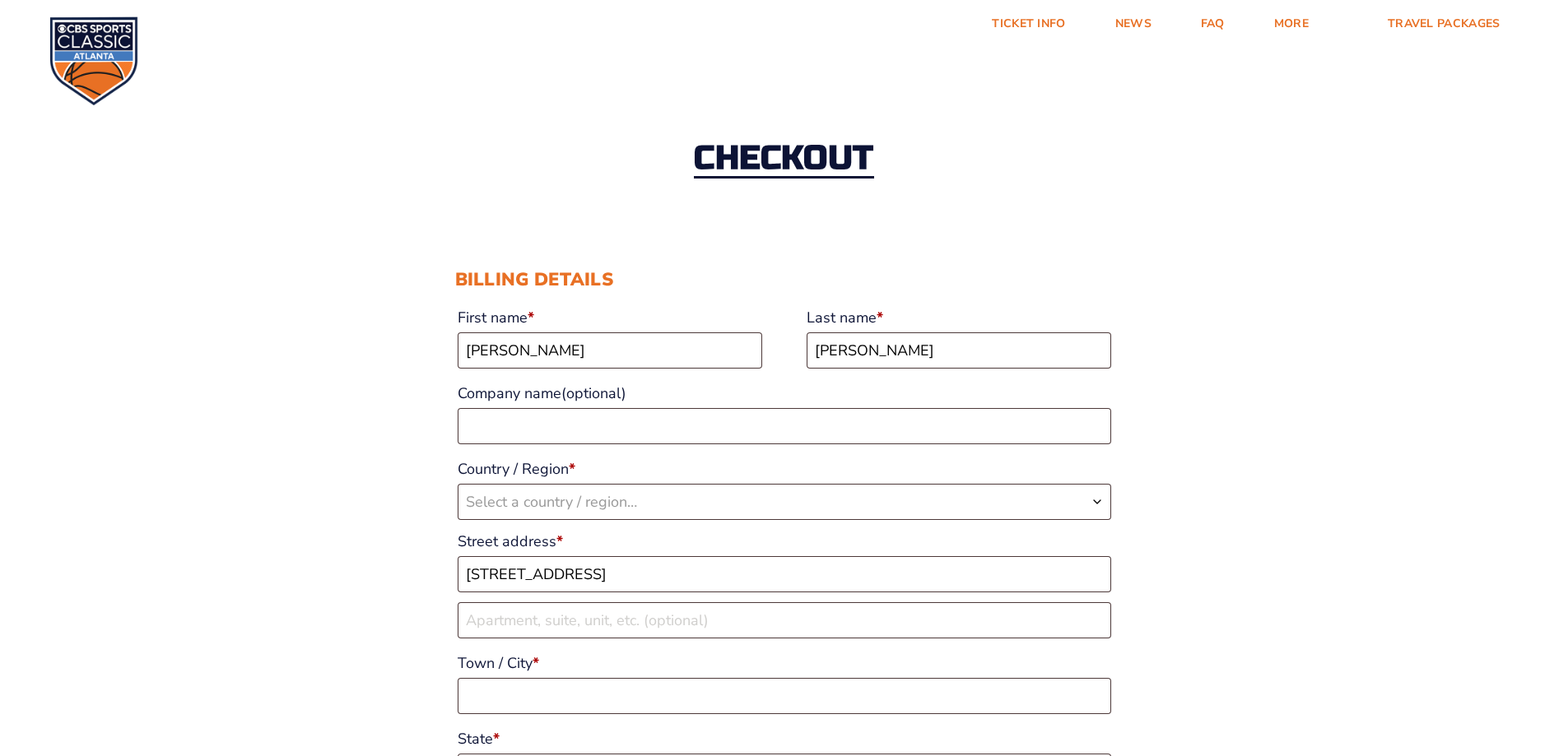
type input "Utica"
type input "42376"
type input "12709296667"
type input "amy.beehn@hotmail.com"
select select "US"
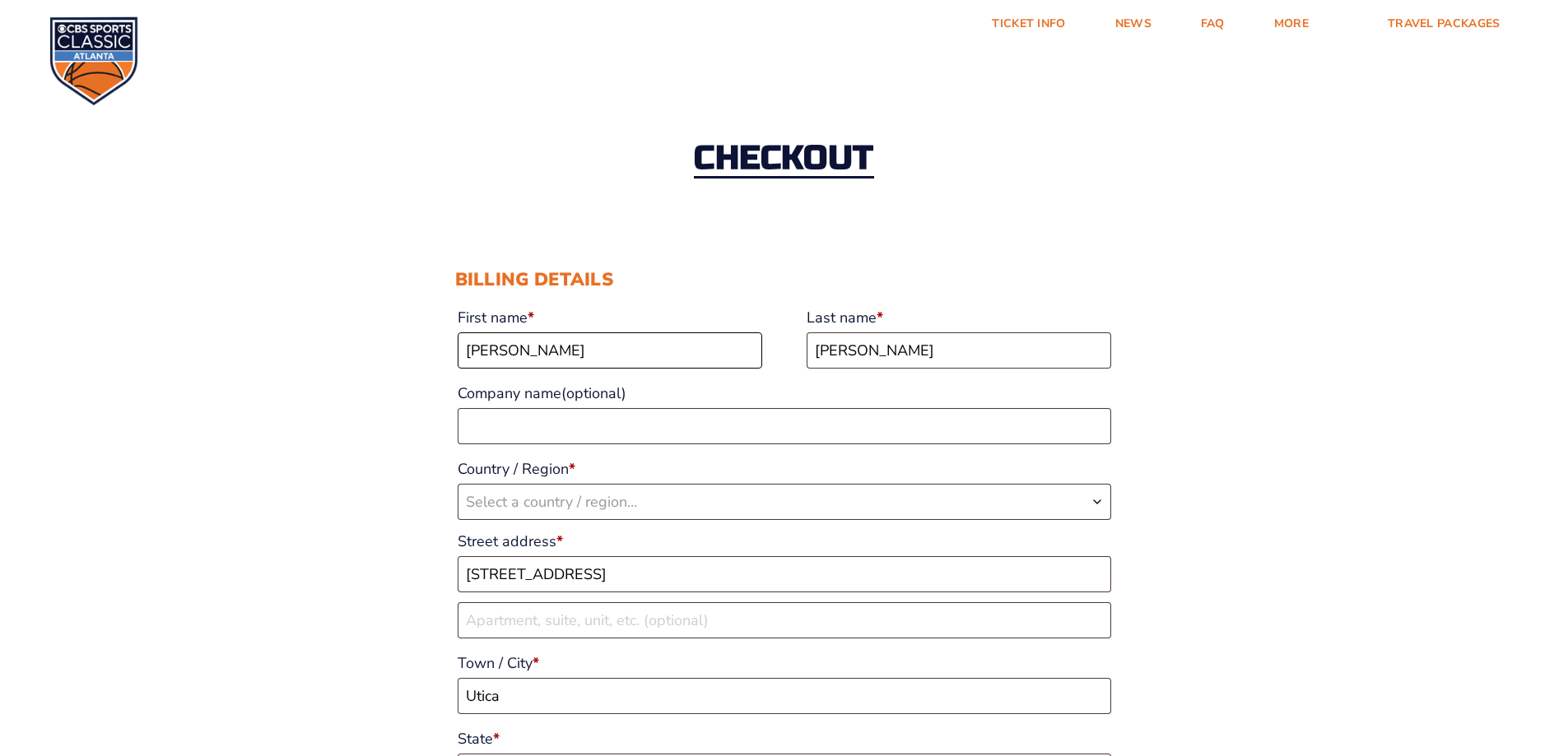
select select "KY"
click at [1036, 17] on link "Ticket Info" at bounding box center [1028, 24] width 123 height 48
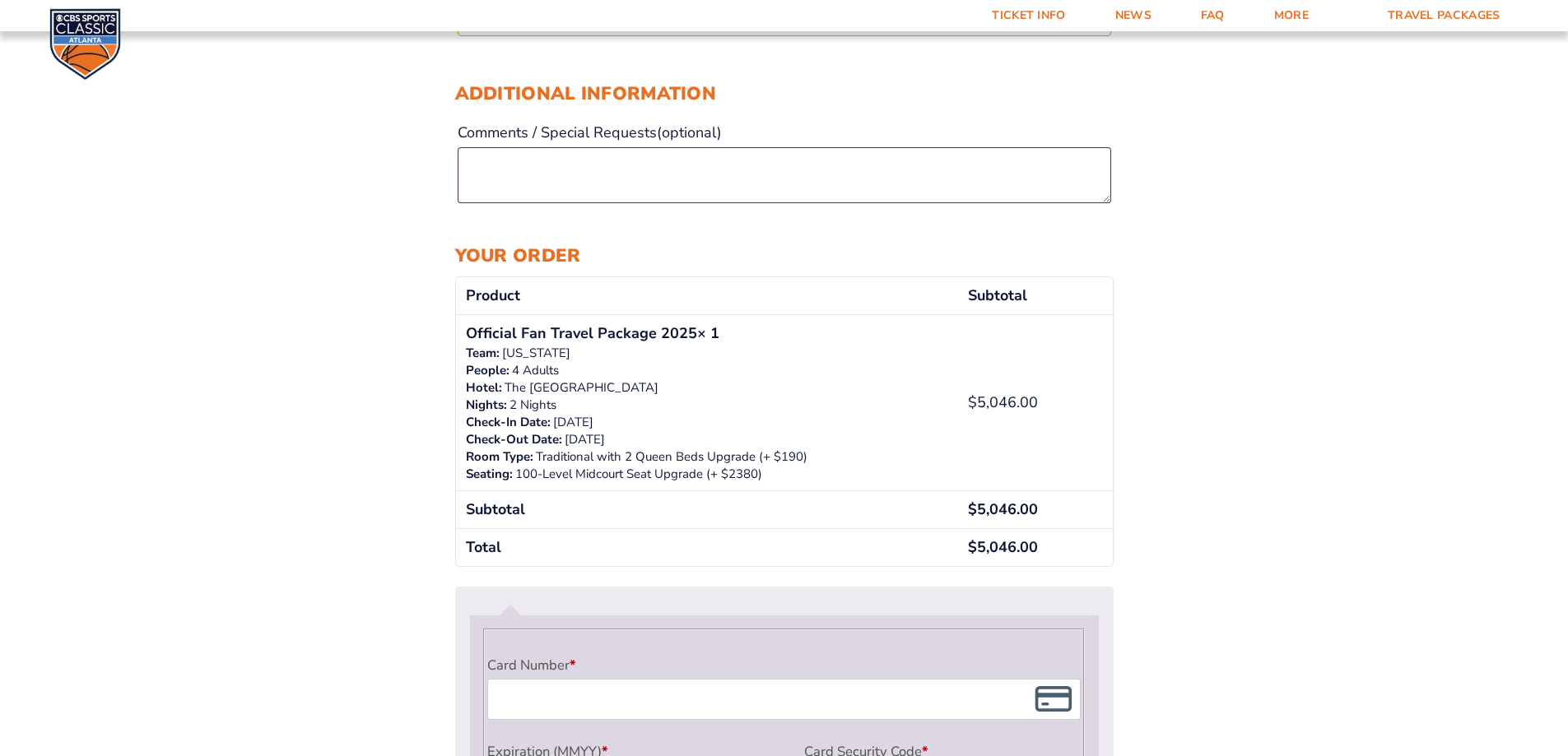
scroll to position [1316, 0]
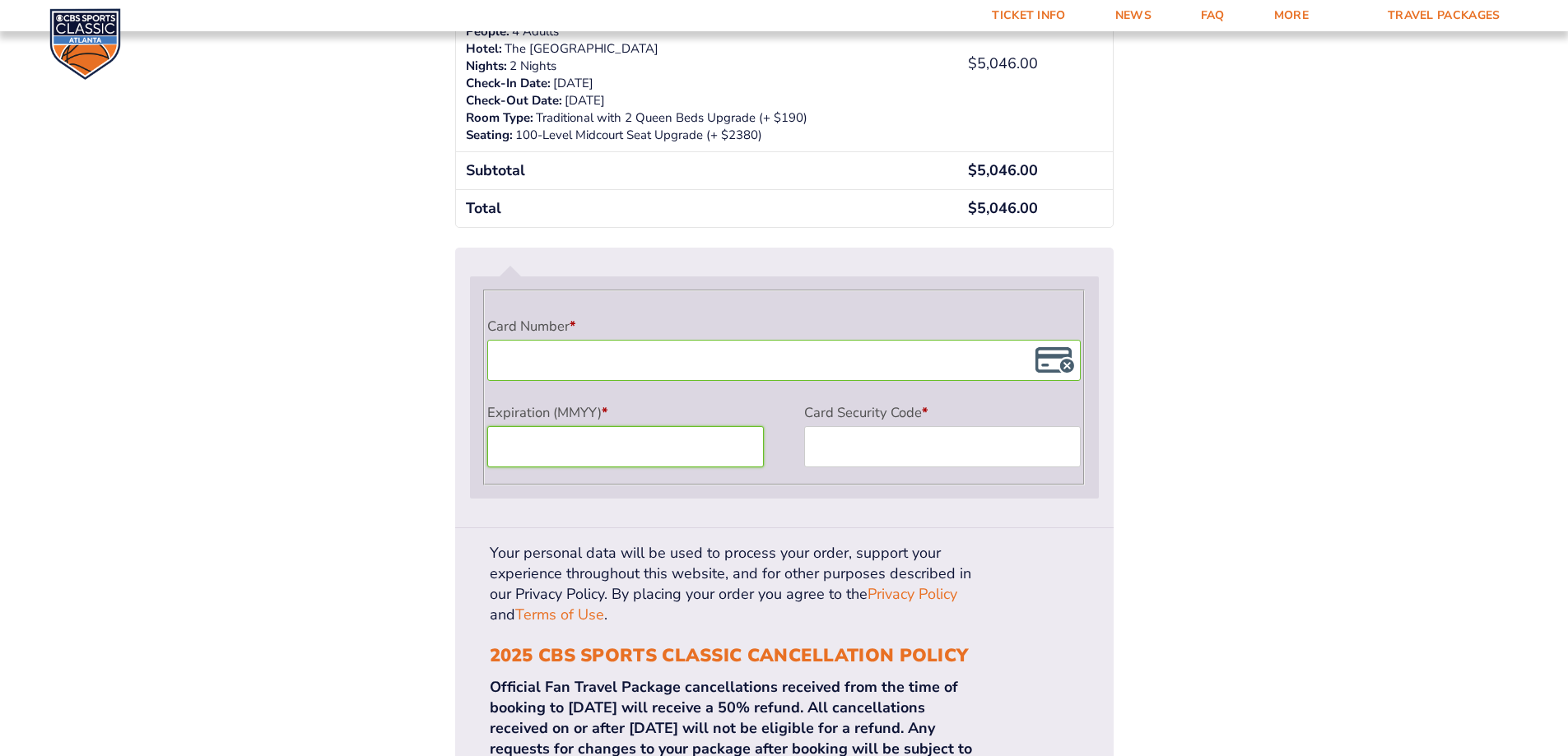
click at [922, 466] on div "Payment Info" at bounding box center [943, 446] width 277 height 41
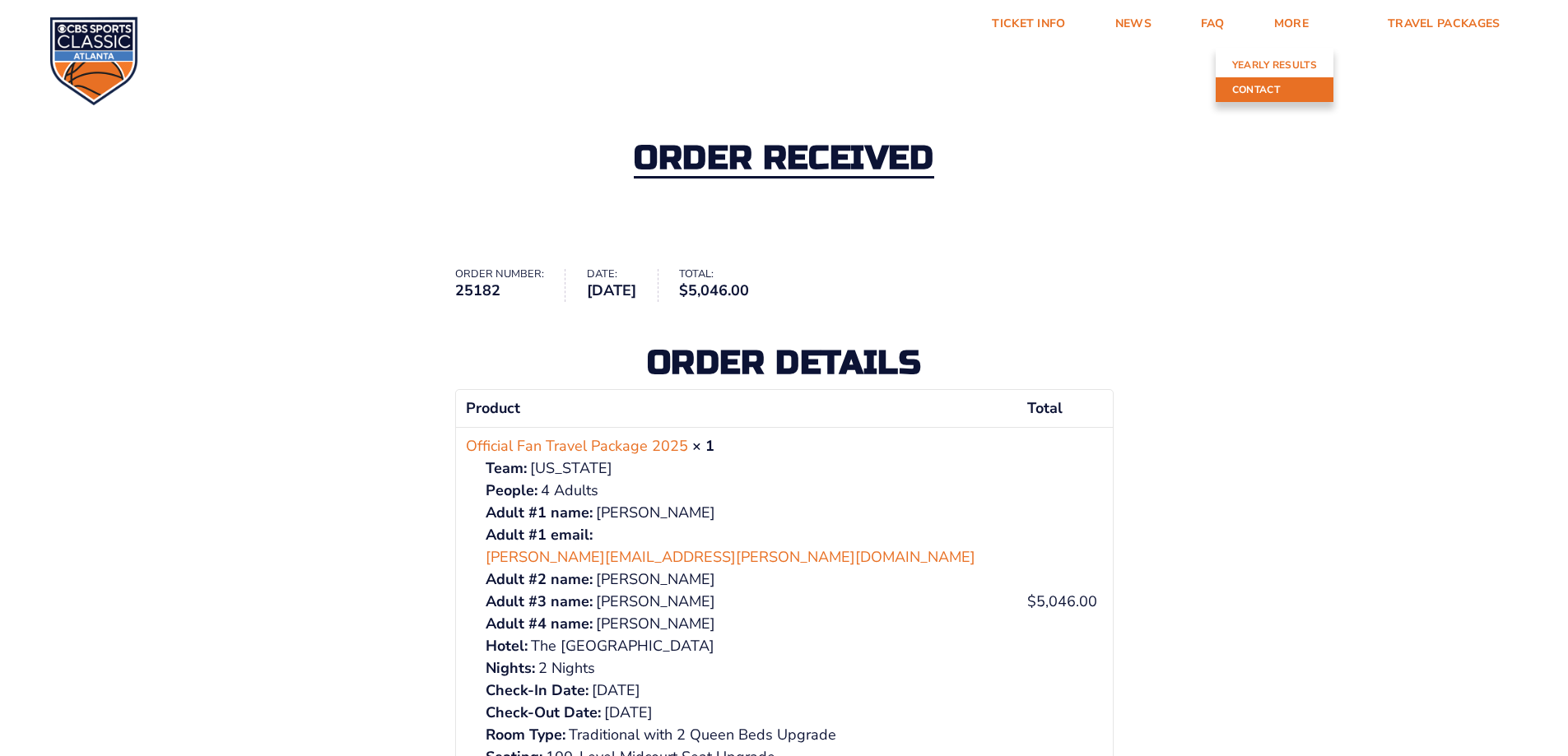
click at [1256, 91] on link "Contact" at bounding box center [1274, 90] width 118 height 25
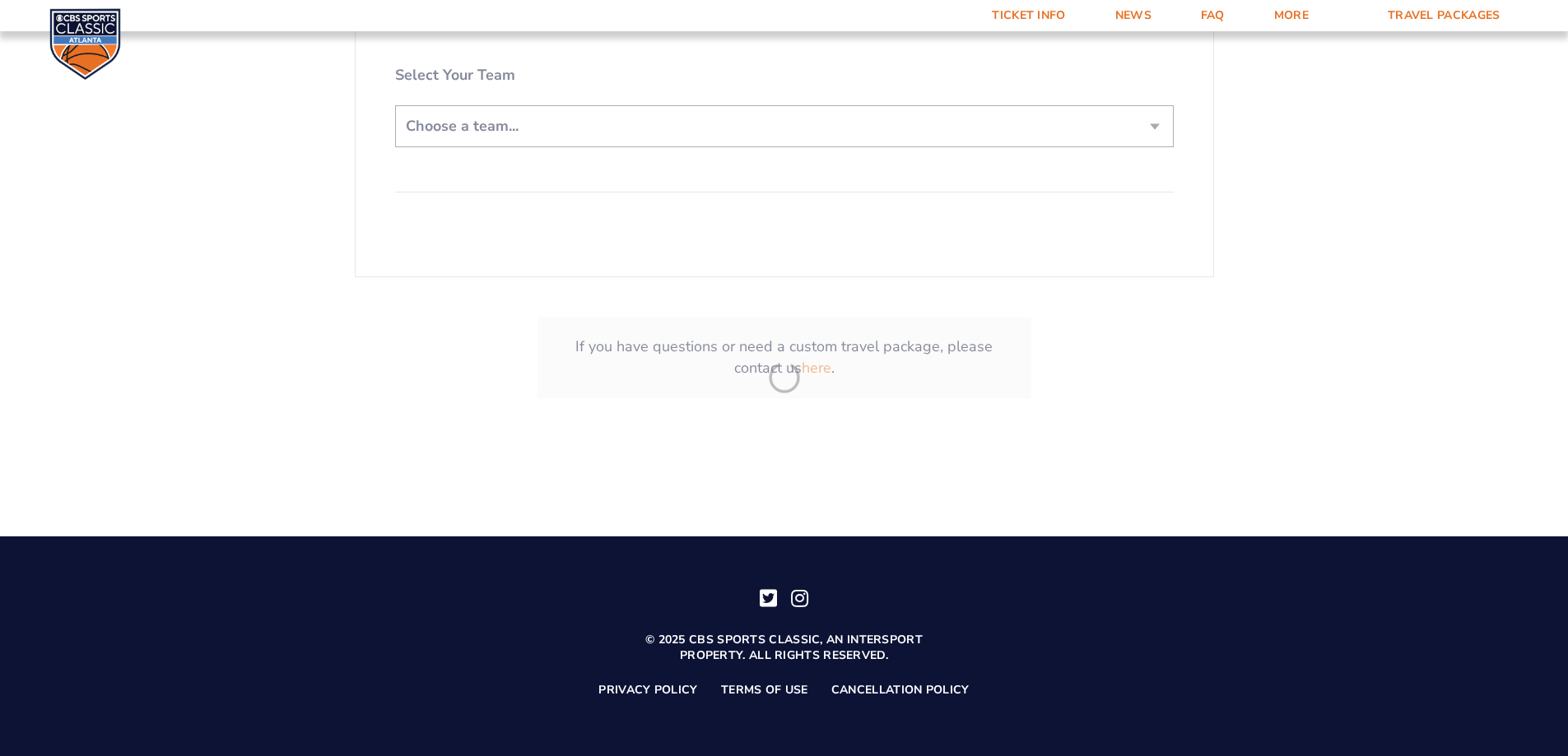
scroll to position [541, 0]
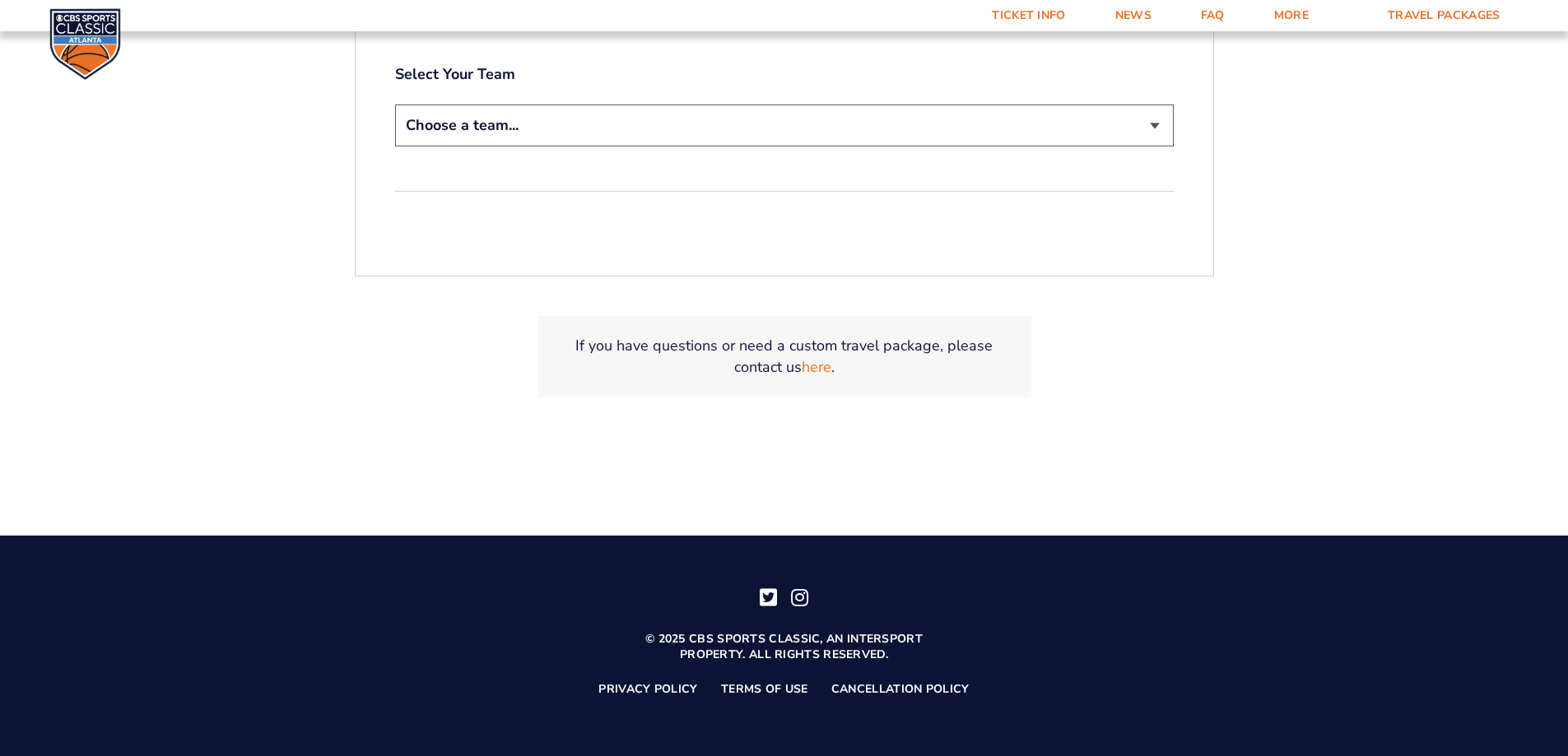
click at [1154, 125] on select "Choose a team... [US_STATE] Wildcats [US_STATE] State Buckeyes [US_STATE] Tar H…" at bounding box center [784, 125] width 779 height 42
select select "12956"
click at [395, 105] on select "Choose a team... [US_STATE] Wildcats [US_STATE] State Buckeyes [US_STATE] Tar H…" at bounding box center [784, 125] width 779 height 42
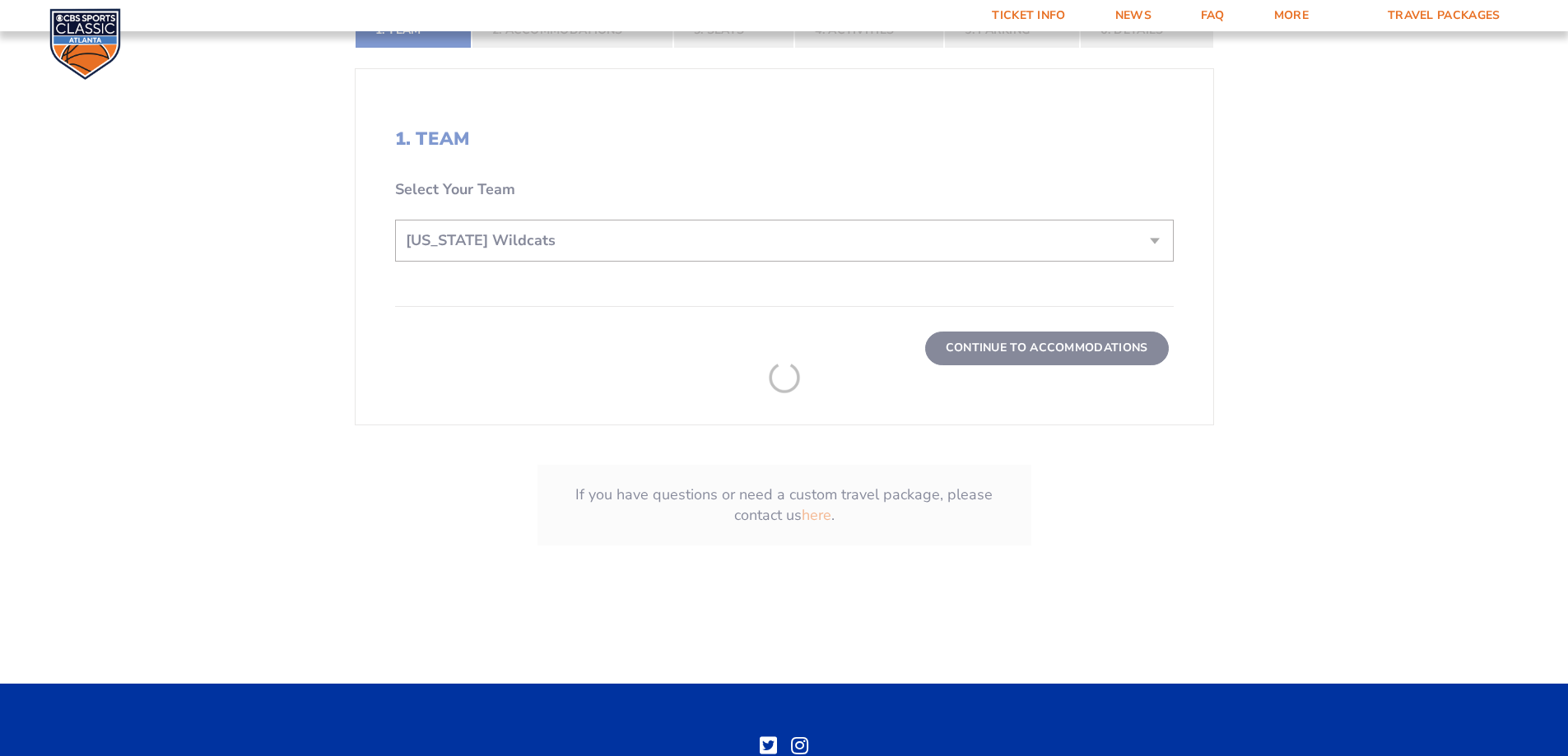
scroll to position [657, 0]
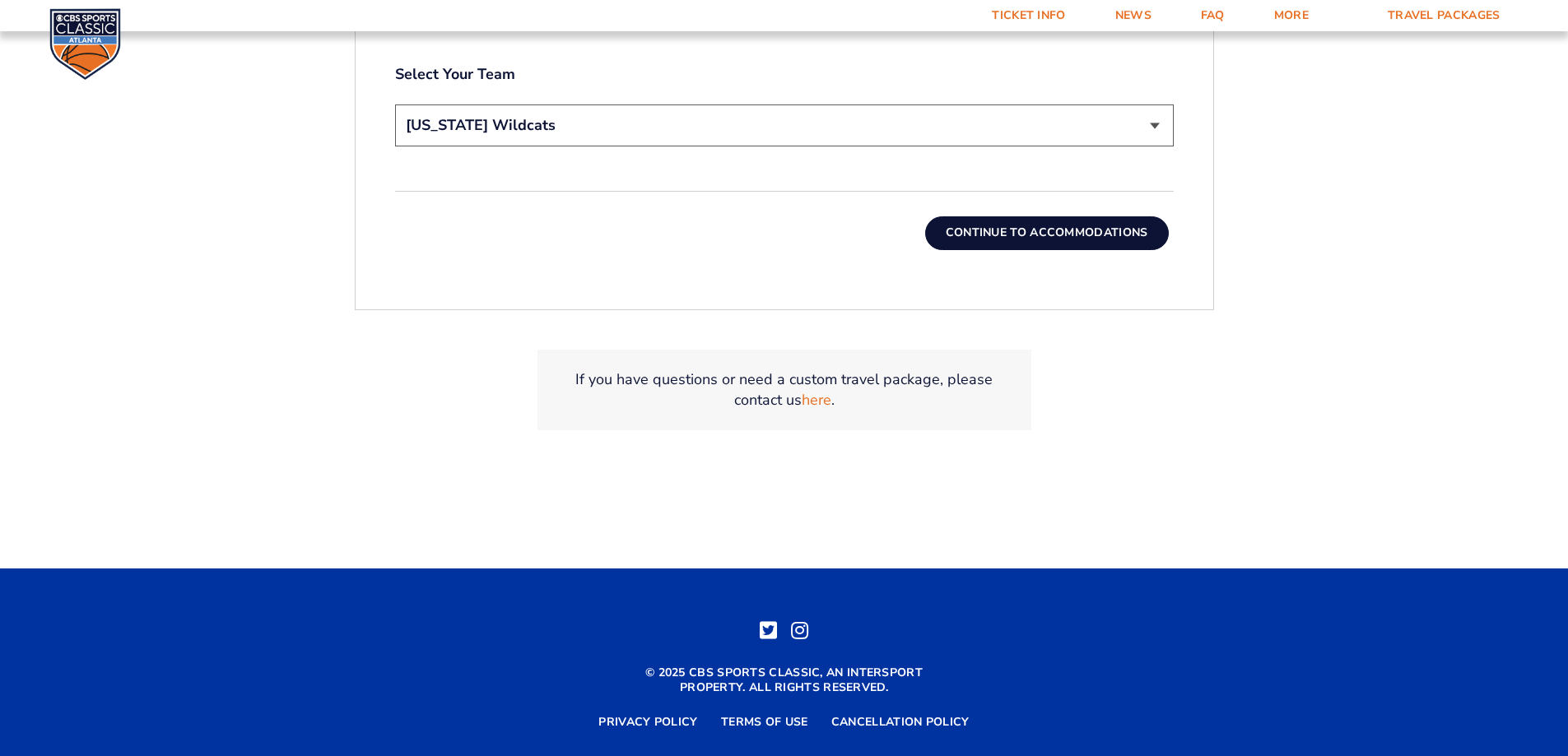
click at [1044, 235] on button "Continue To Accommodations" at bounding box center [1047, 232] width 243 height 33
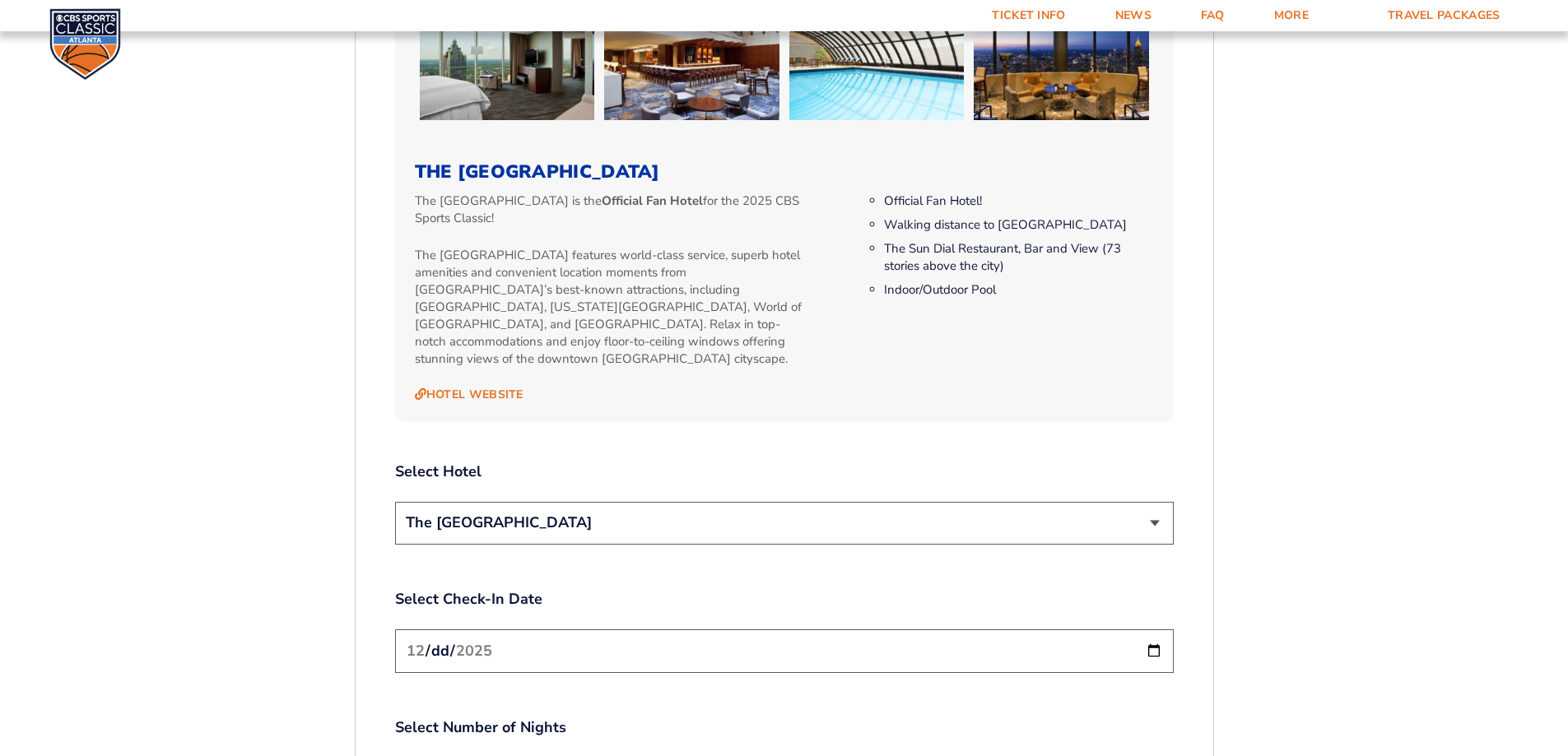
scroll to position [1674, 0]
